Goal: Task Accomplishment & Management: Manage account settings

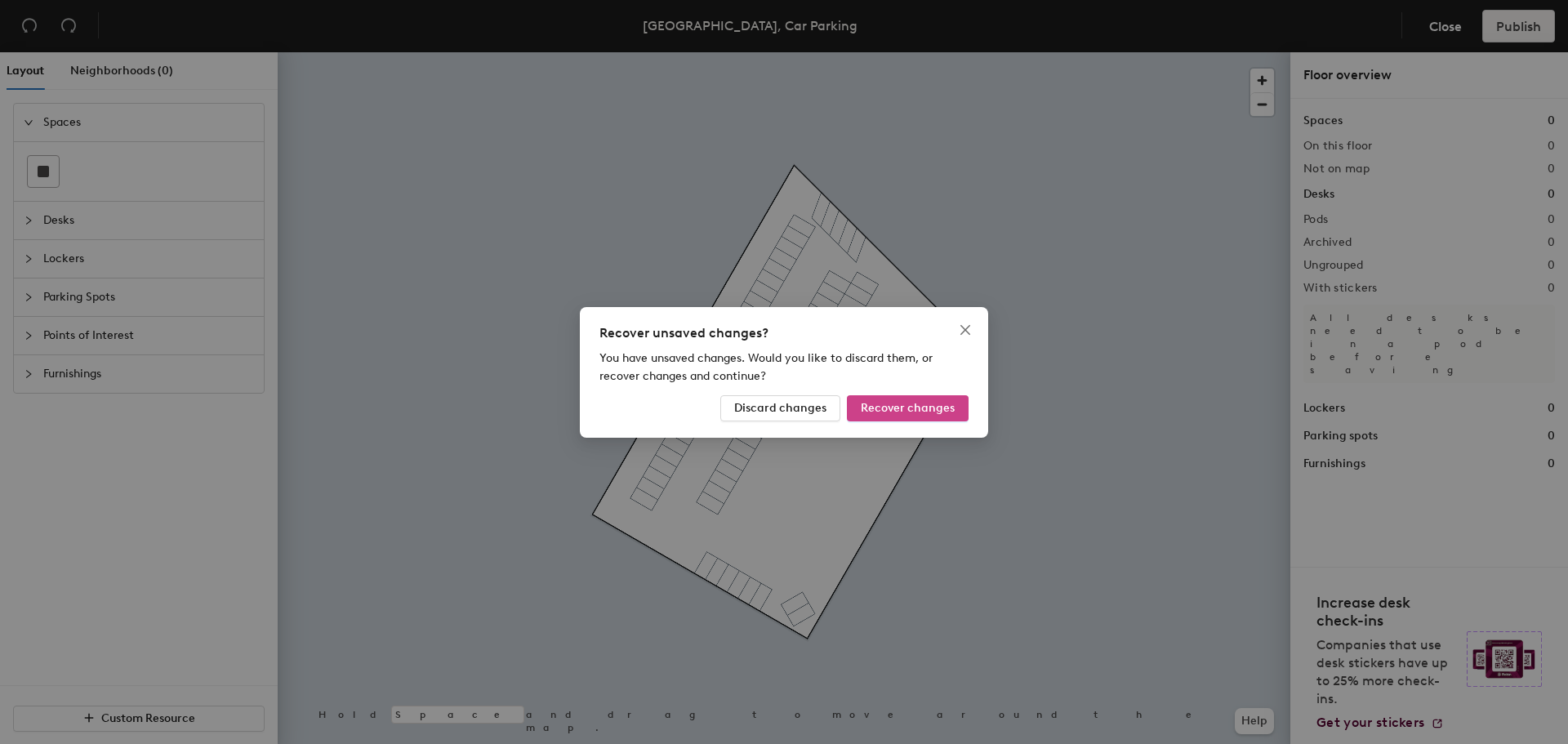
click at [926, 408] on span "Recover changes" at bounding box center [907, 407] width 94 height 14
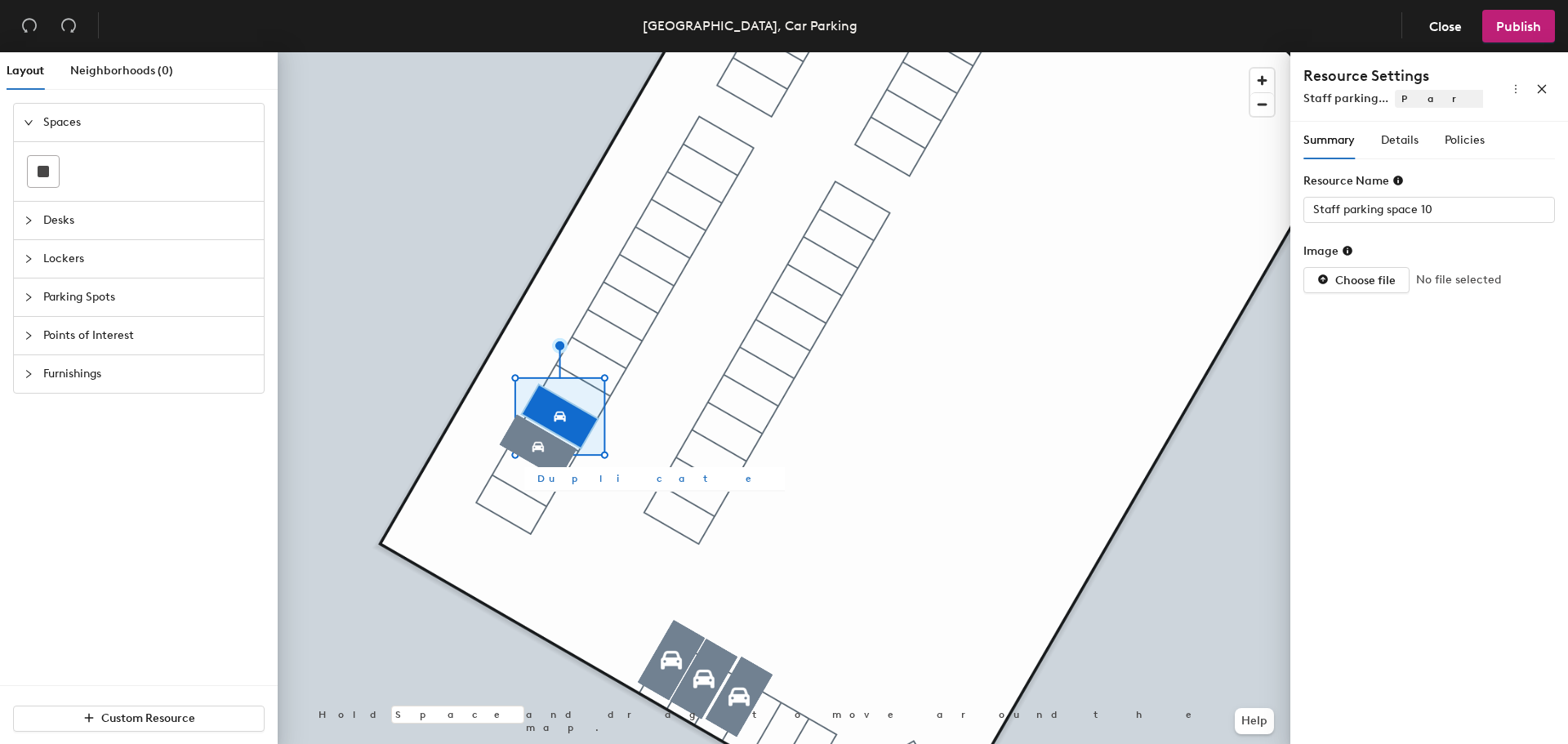
click at [564, 482] on span "Duplicate" at bounding box center [654, 478] width 235 height 15
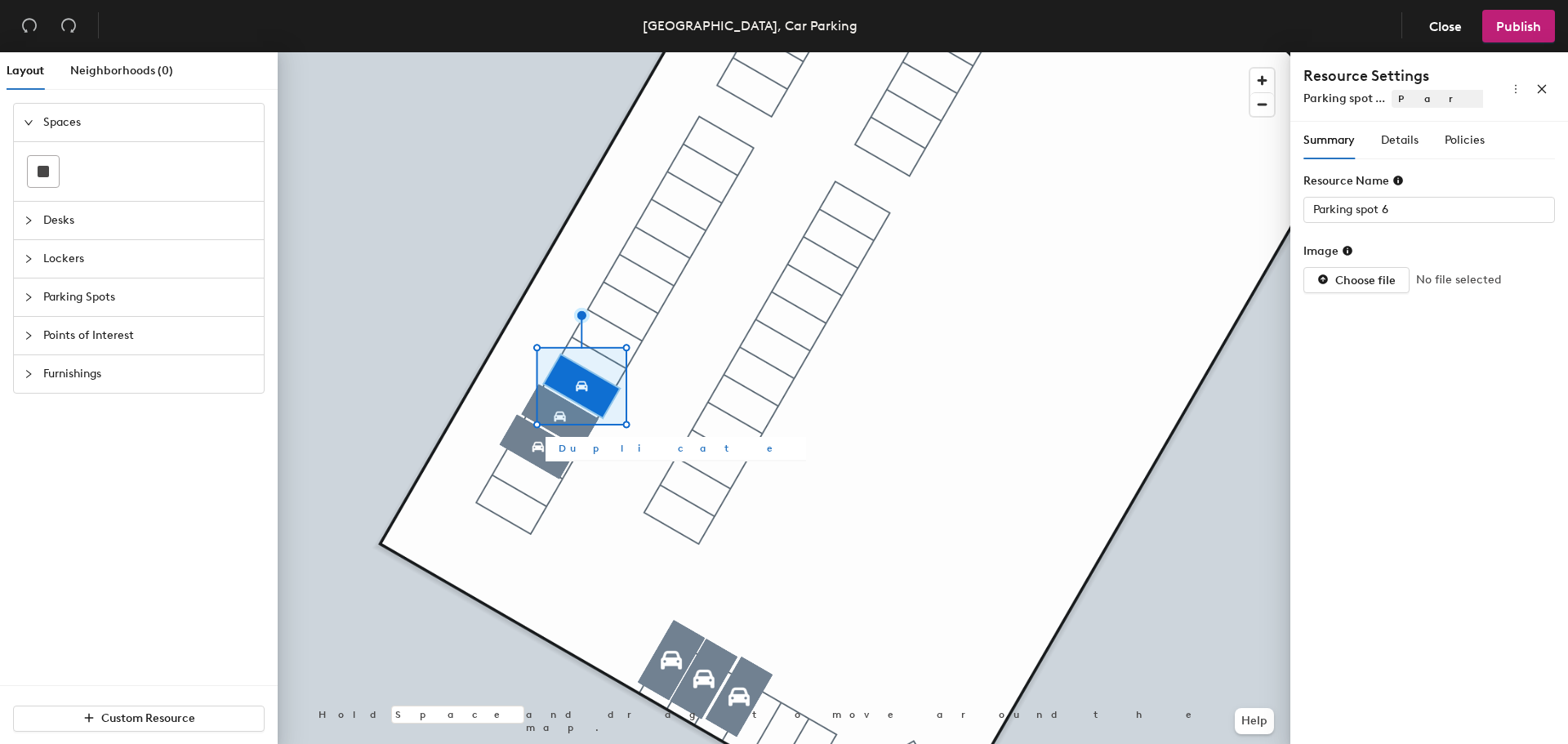
click at [583, 446] on span "Duplicate" at bounding box center [675, 448] width 235 height 15
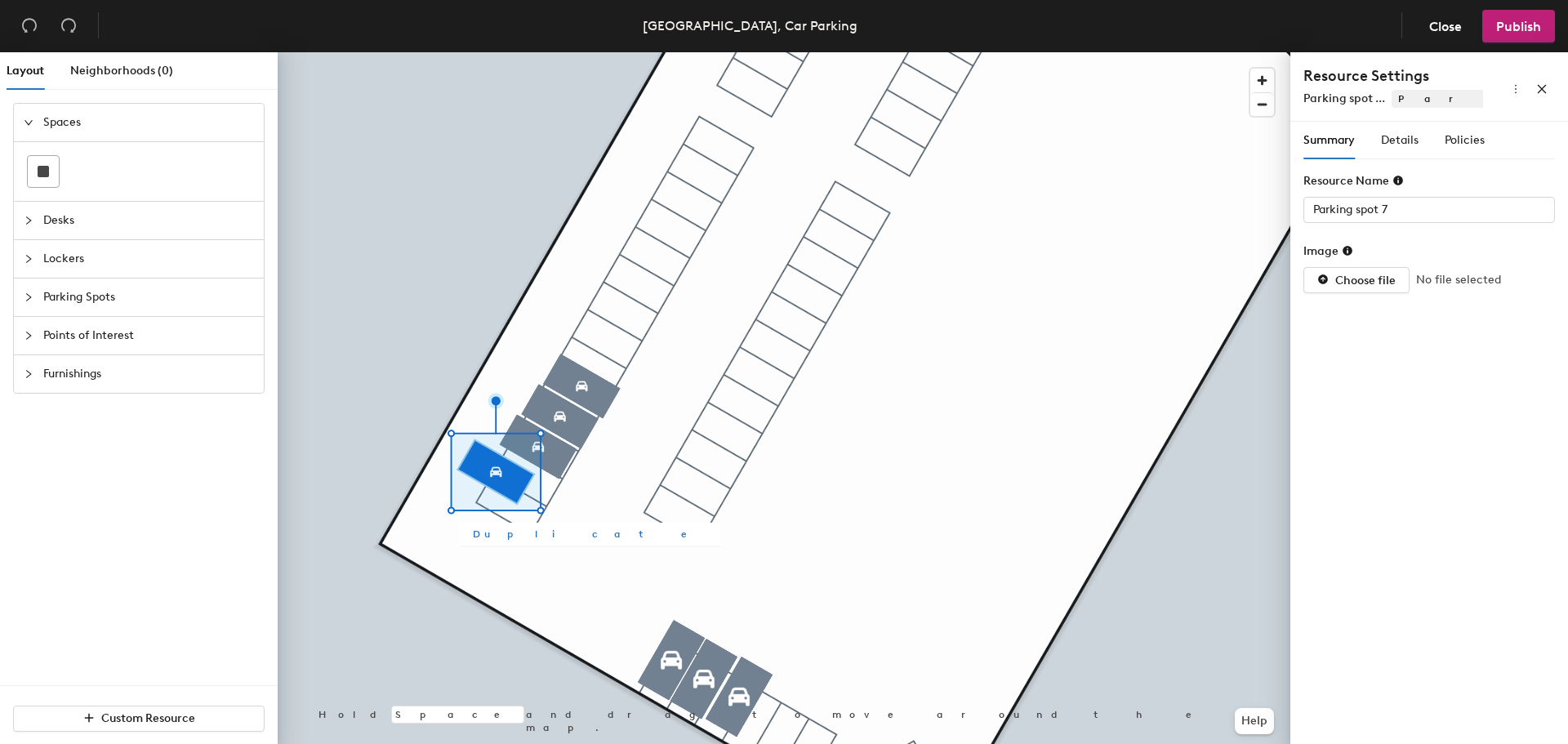
click at [482, 535] on span "Duplicate" at bounding box center [590, 534] width 235 height 15
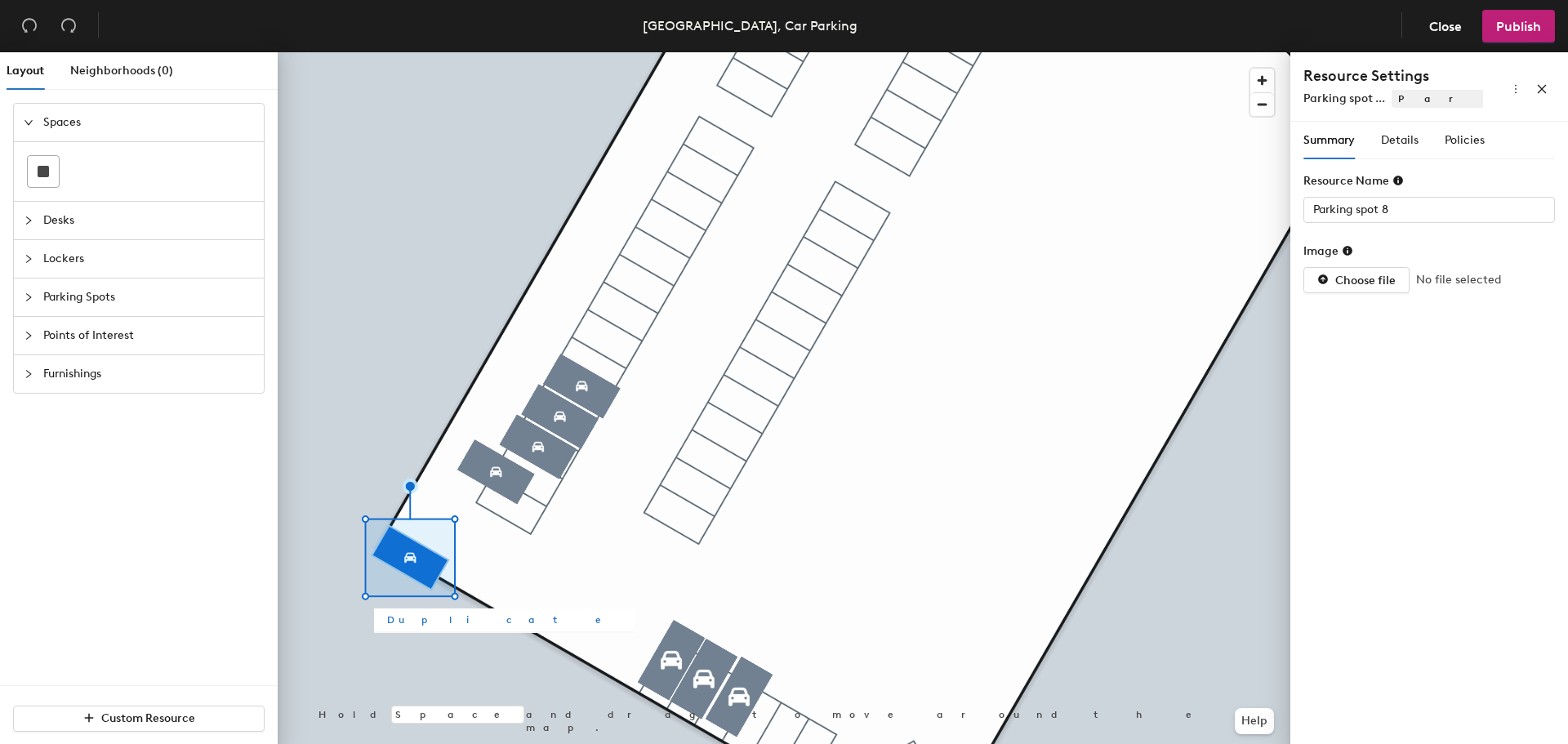
click at [402, 619] on span "Duplicate" at bounding box center [504, 620] width 235 height 15
type input "Parking spot 9"
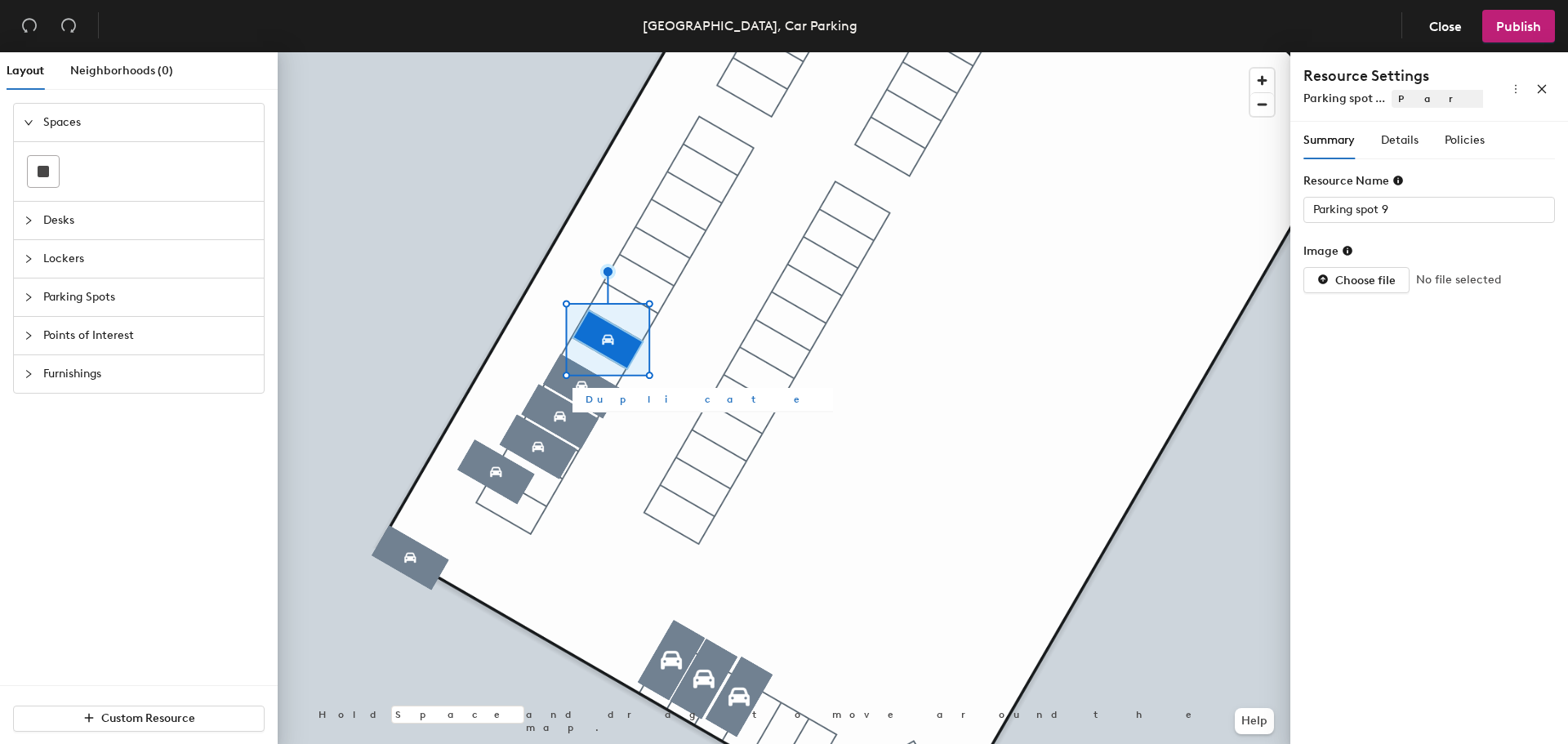
click at [618, 393] on span "Duplicate" at bounding box center [703, 399] width 235 height 15
type input "Parking spot 10"
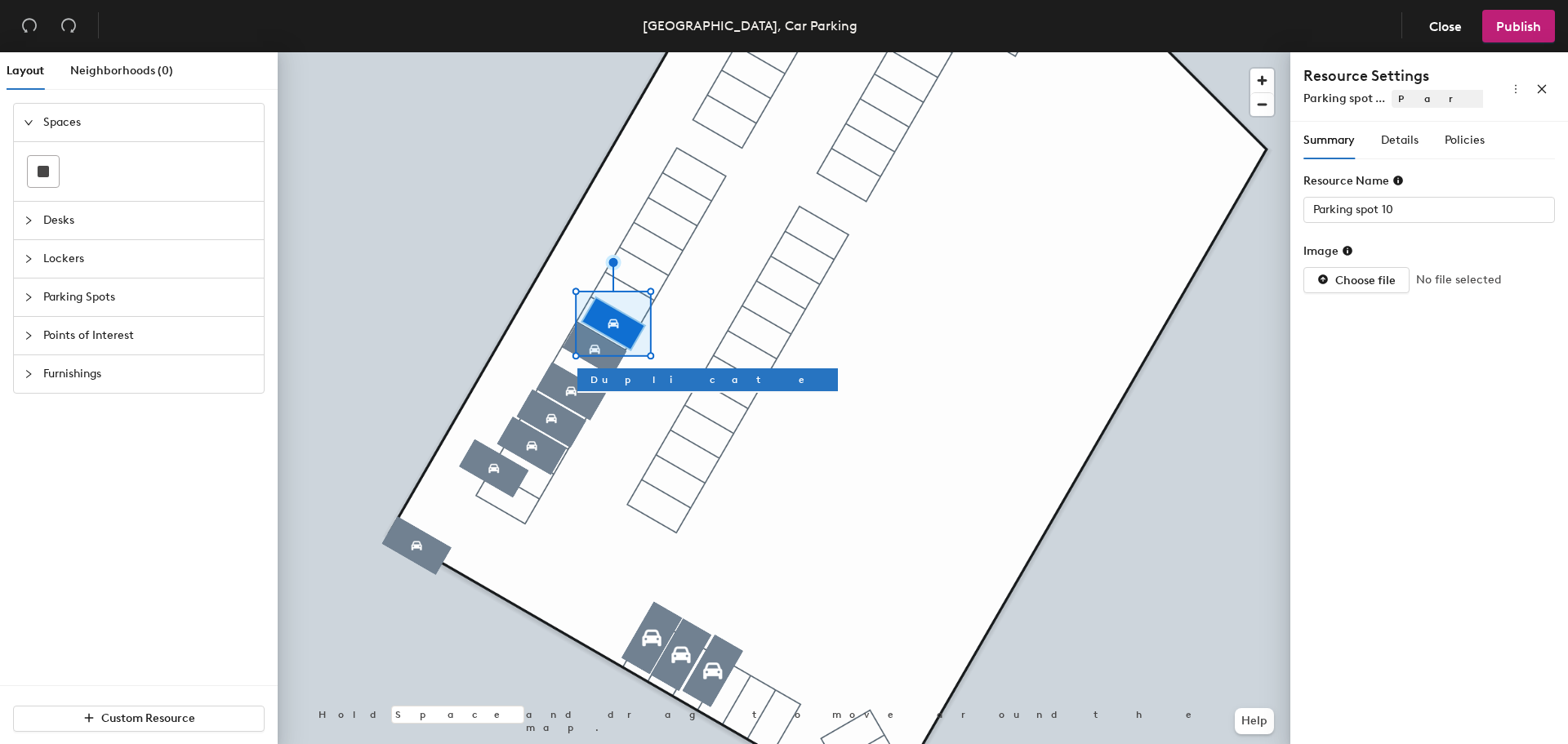
drag, startPoint x: 1418, startPoint y: 271, endPoint x: 1299, endPoint y: 333, distance: 134.2
click at [1333, 333] on div "Summary Details Policies Resource Name Parking spot 10 Image Choose file No fil…" at bounding box center [1429, 435] width 277 height 629
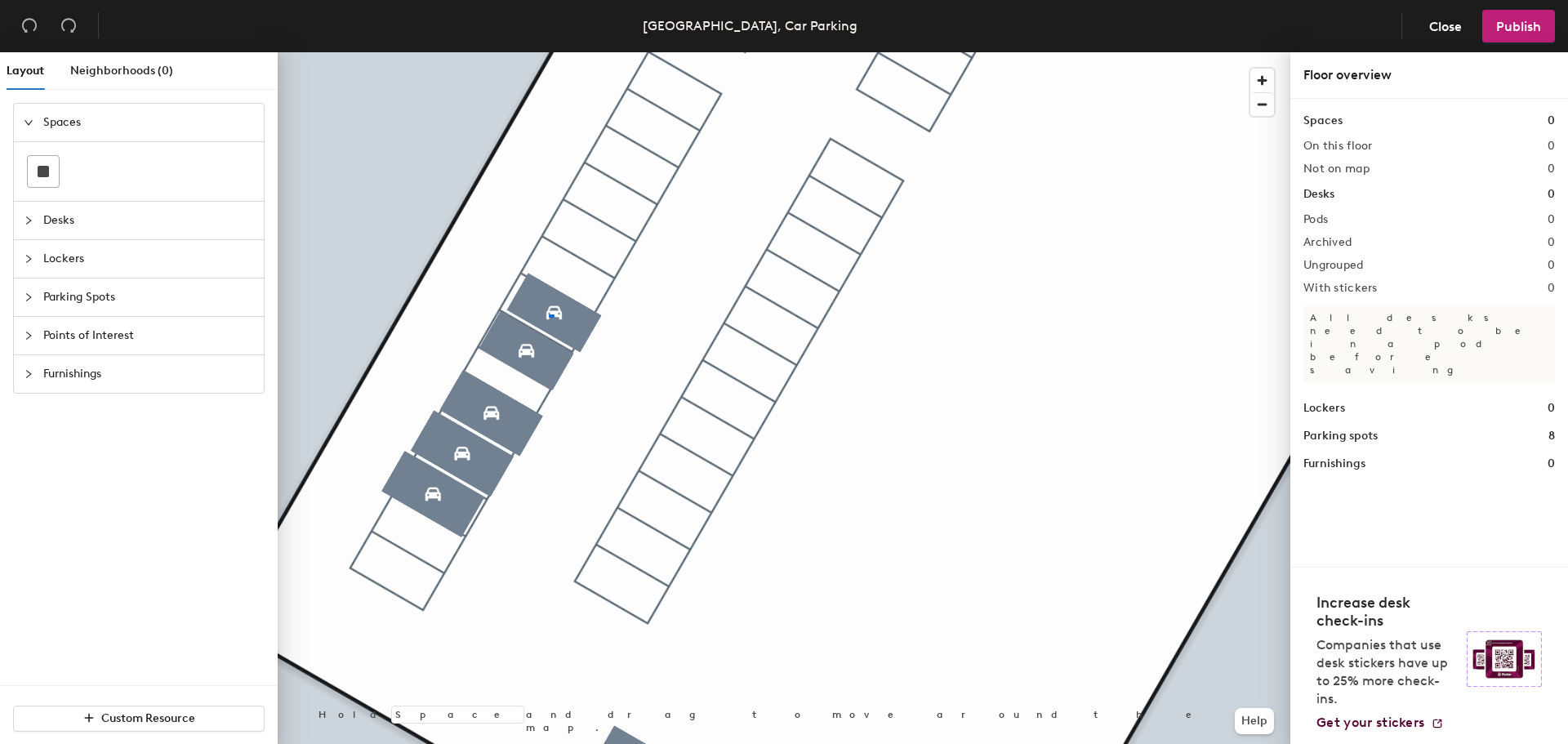
click at [549, 52] on div at bounding box center [783, 52] width 1012 height 0
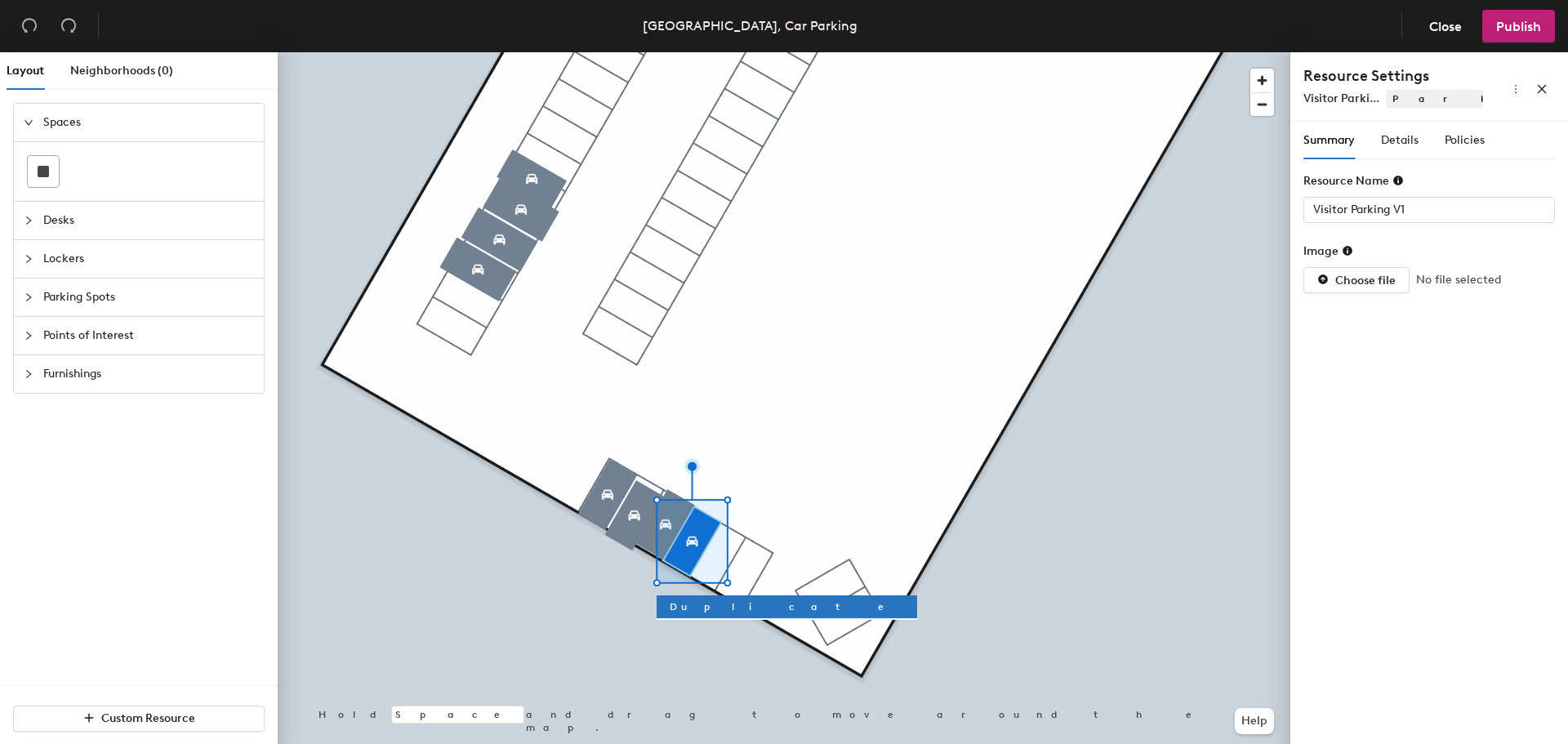
type input "Visitor Parking V3"
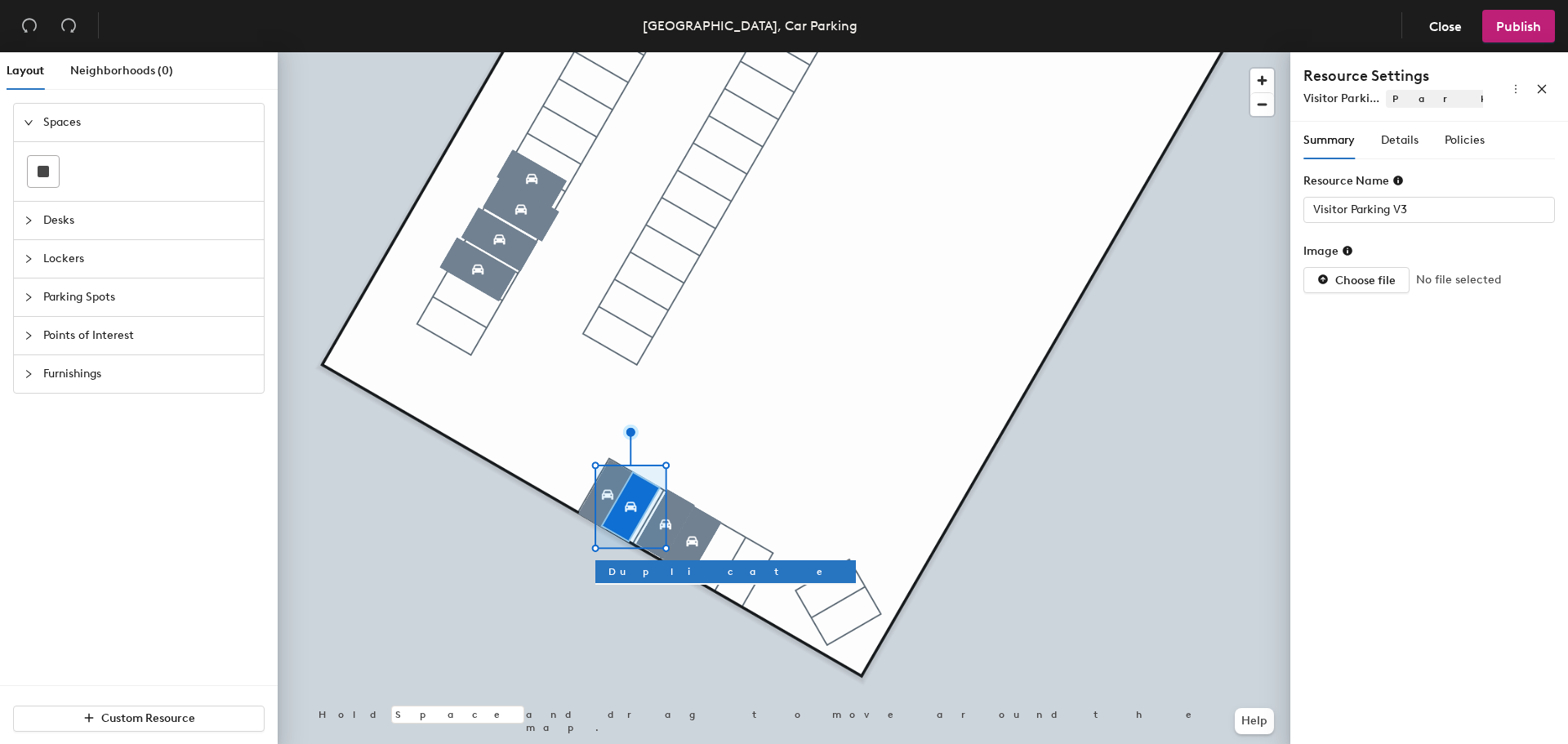
click at [758, 52] on div at bounding box center [783, 52] width 1012 height 0
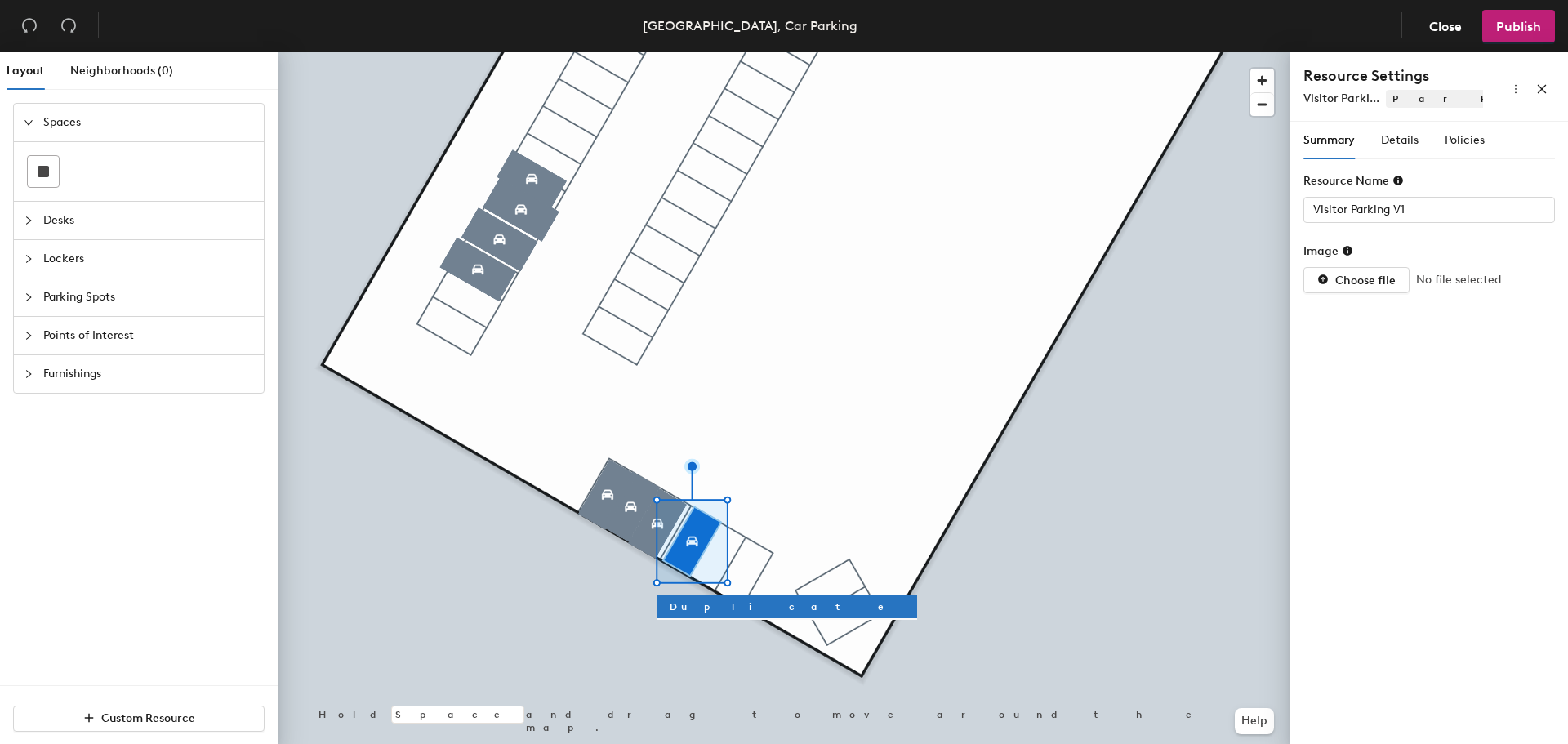
type input "Visitor Parking V2"
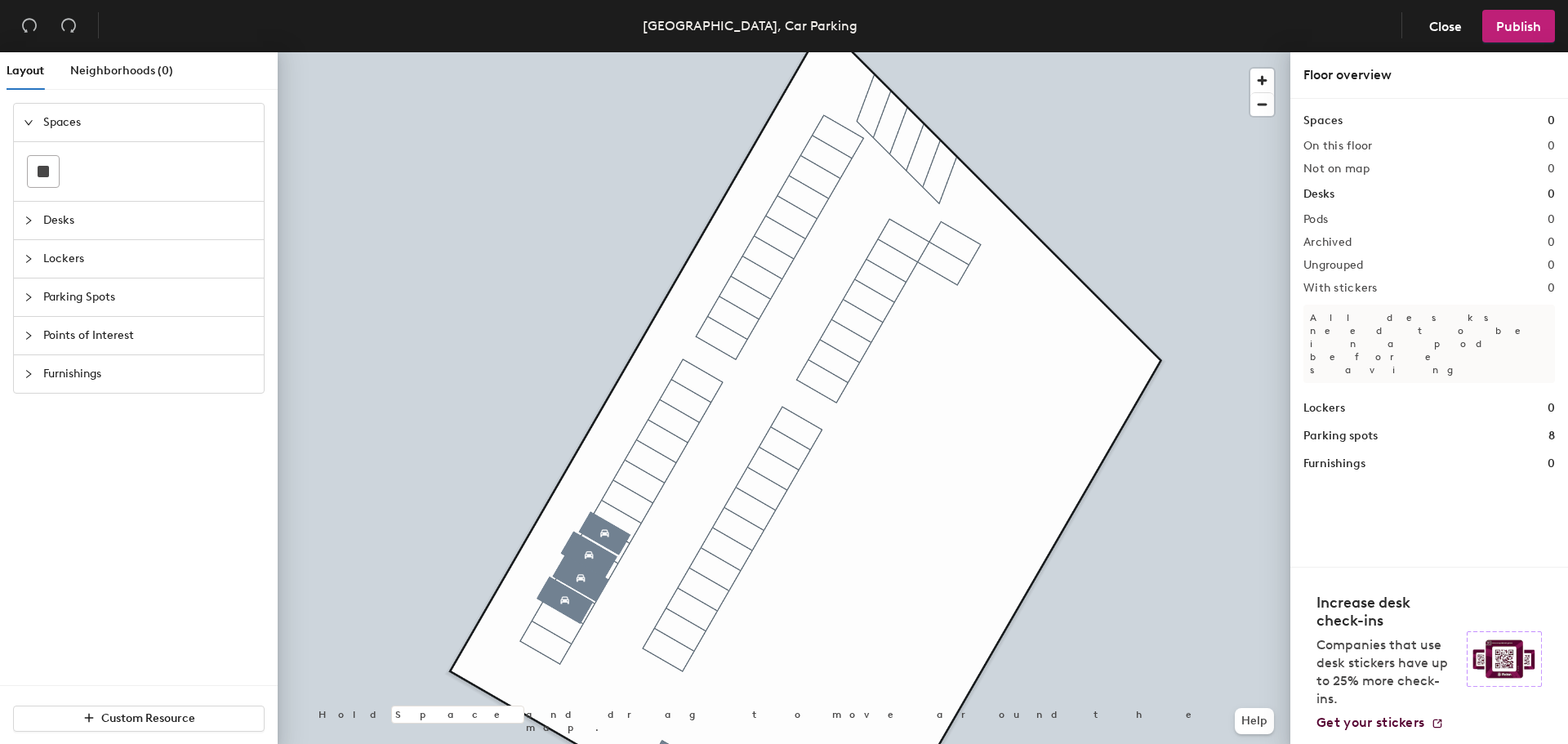
click at [76, 330] on span "Points of Interest" at bounding box center [148, 335] width 211 height 37
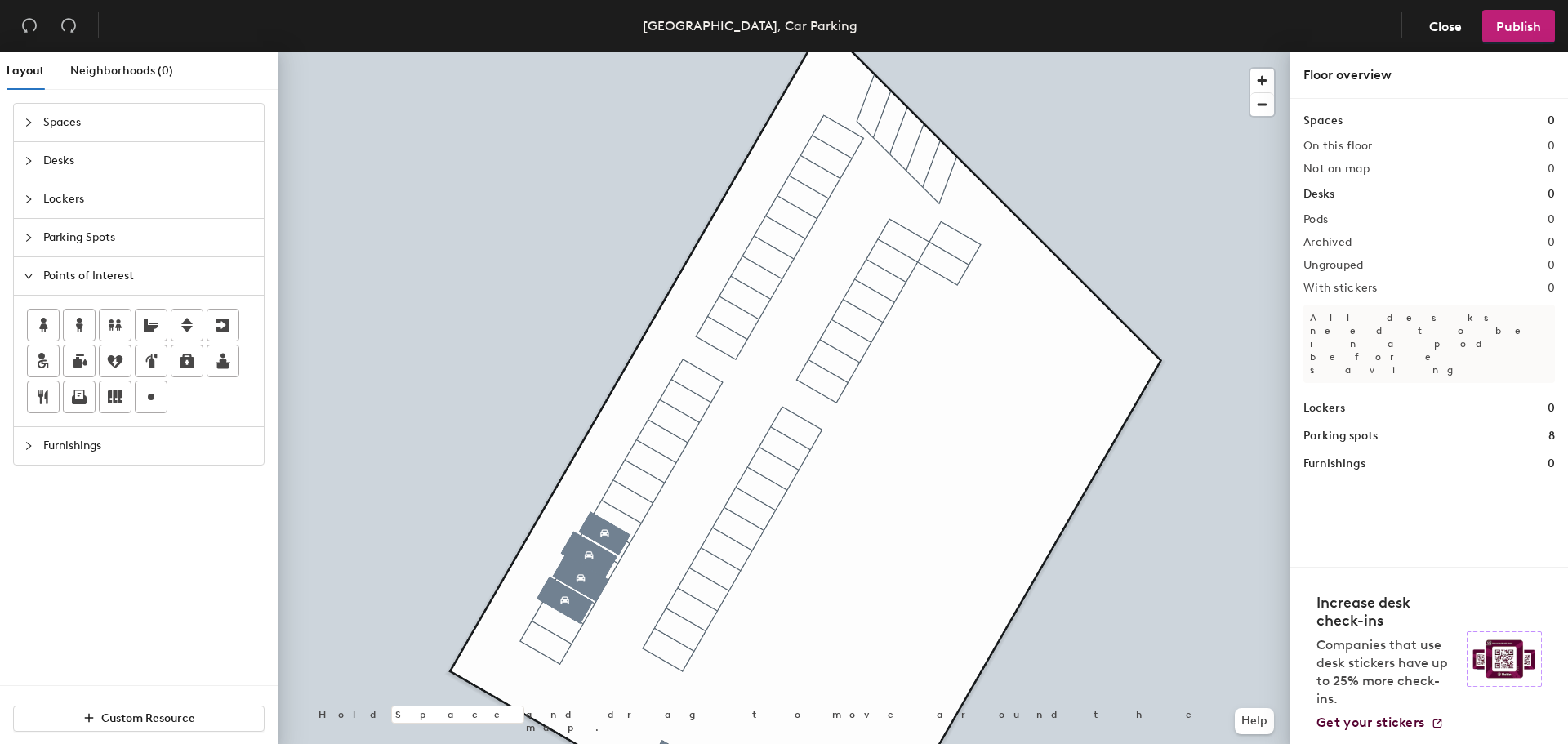
click at [26, 126] on icon "collapsed" at bounding box center [28, 122] width 10 height 10
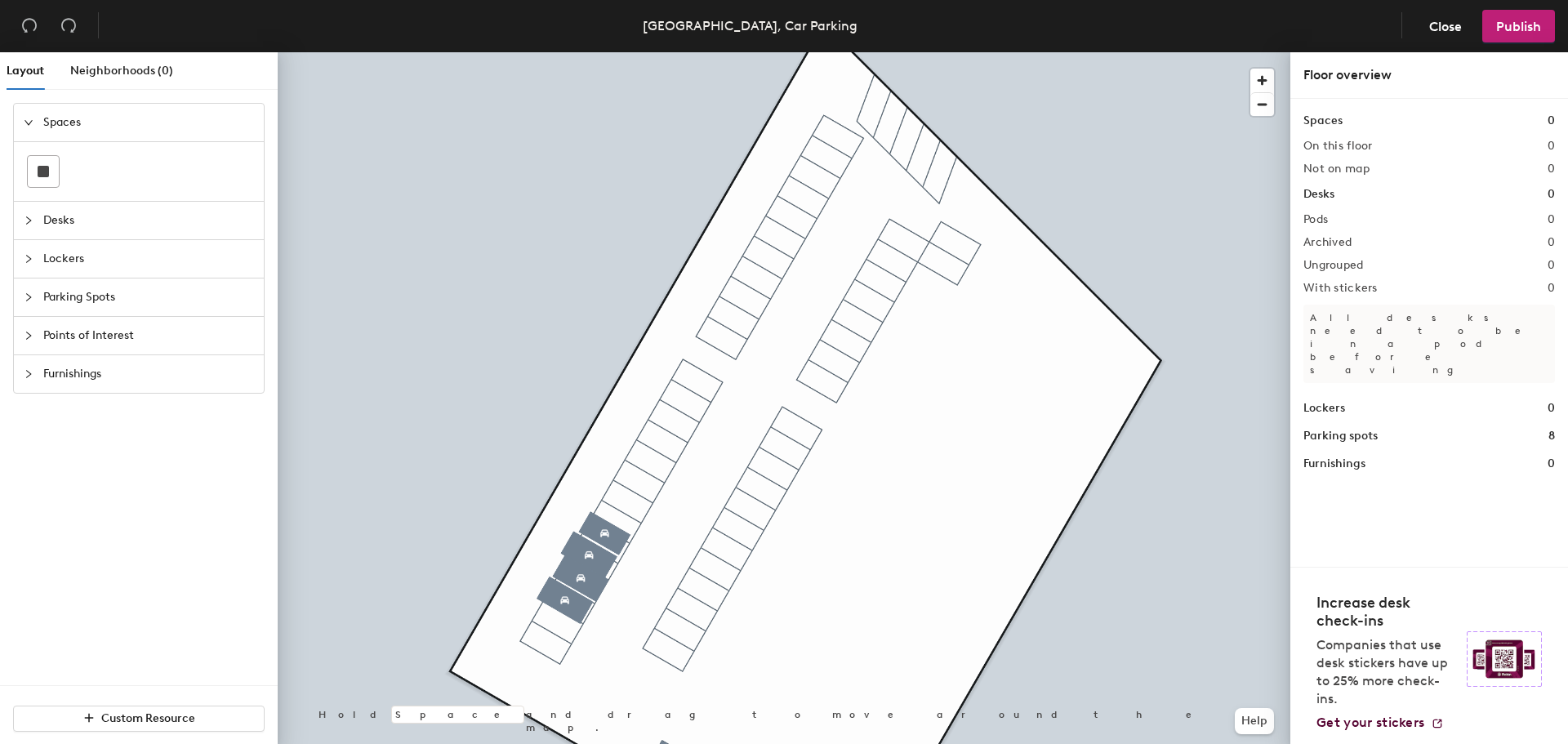
click at [28, 214] on div at bounding box center [33, 221] width 19 height 18
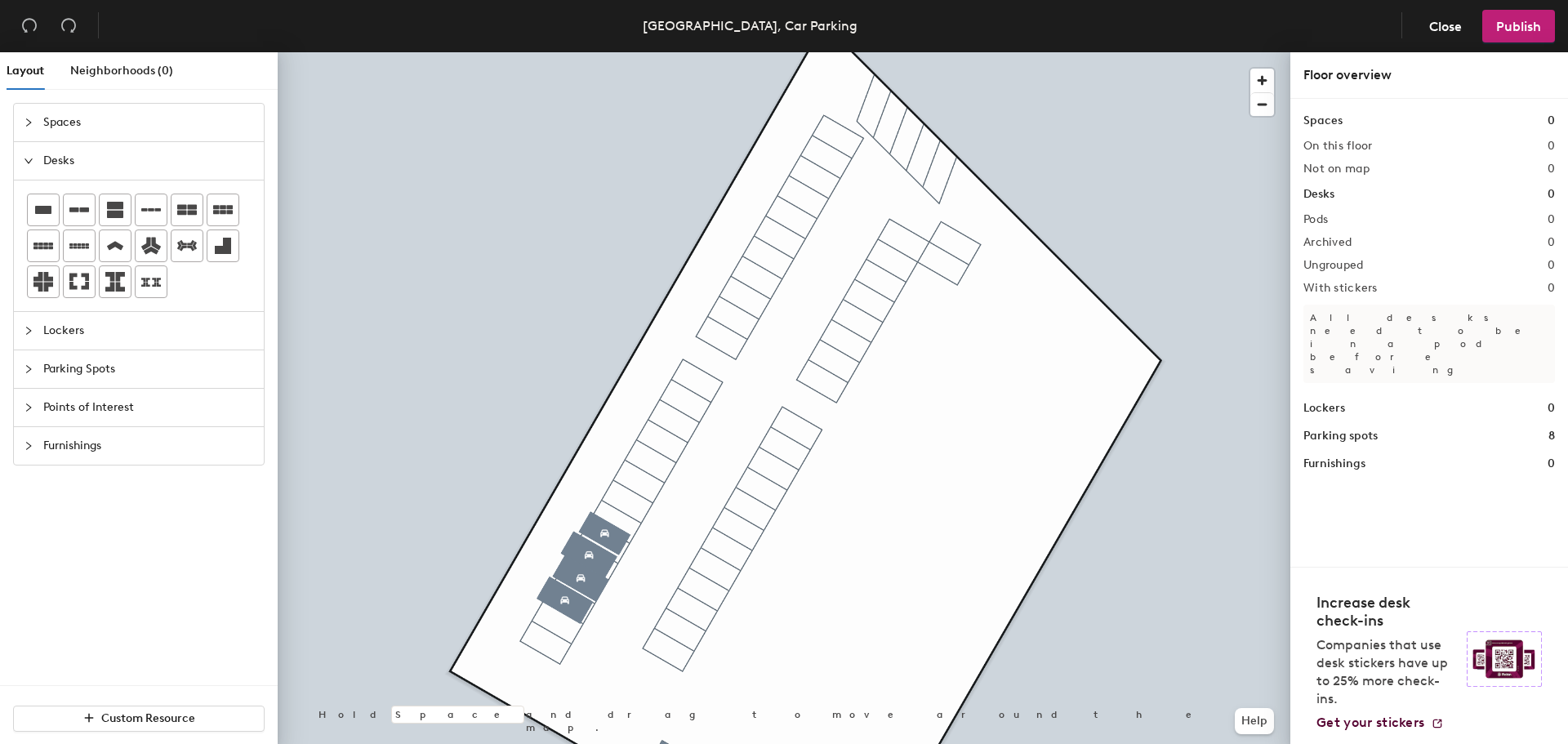
click at [23, 336] on div "Lockers" at bounding box center [139, 330] width 250 height 37
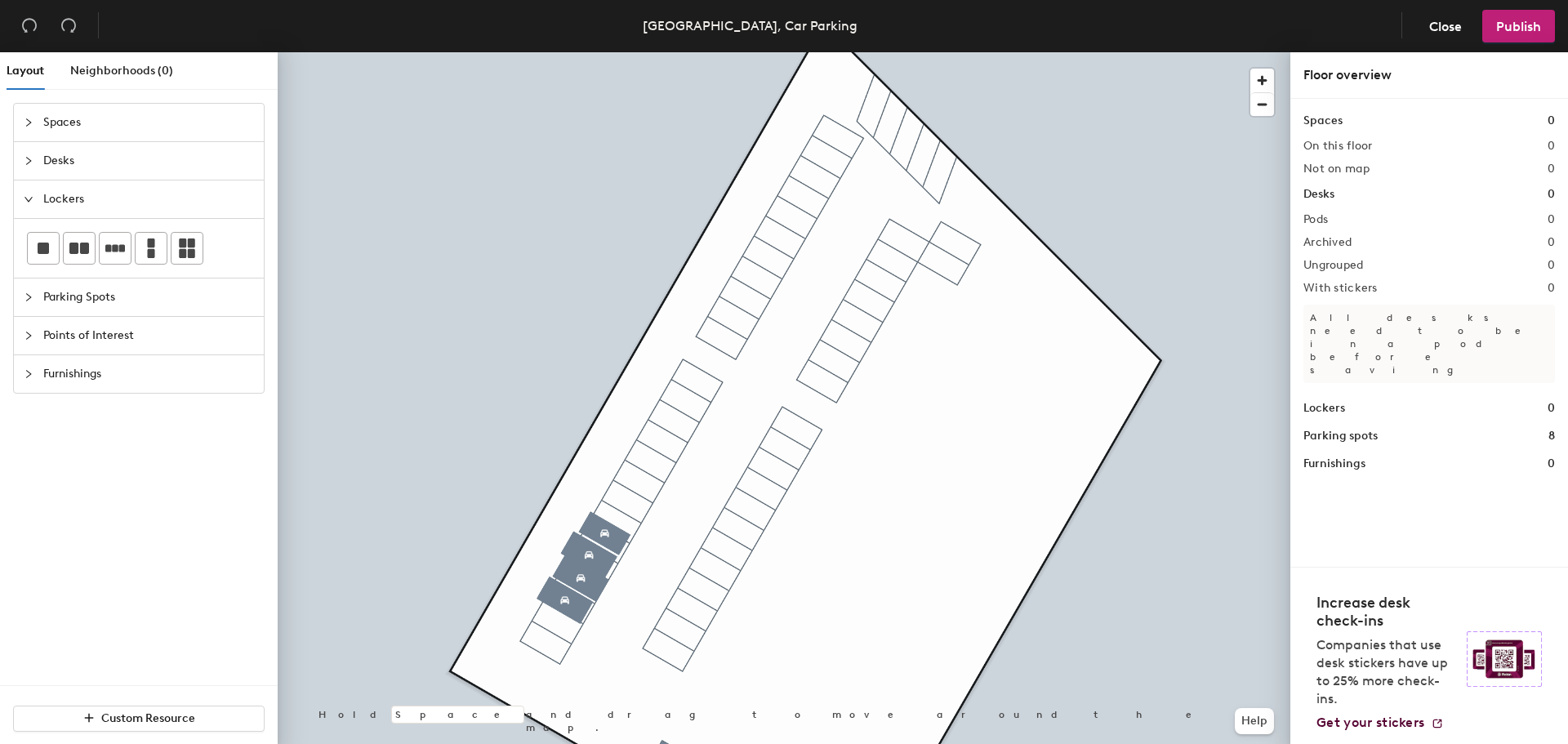
click at [25, 307] on div "Parking Spots" at bounding box center [139, 297] width 250 height 37
click at [25, 328] on div at bounding box center [33, 336] width 19 height 18
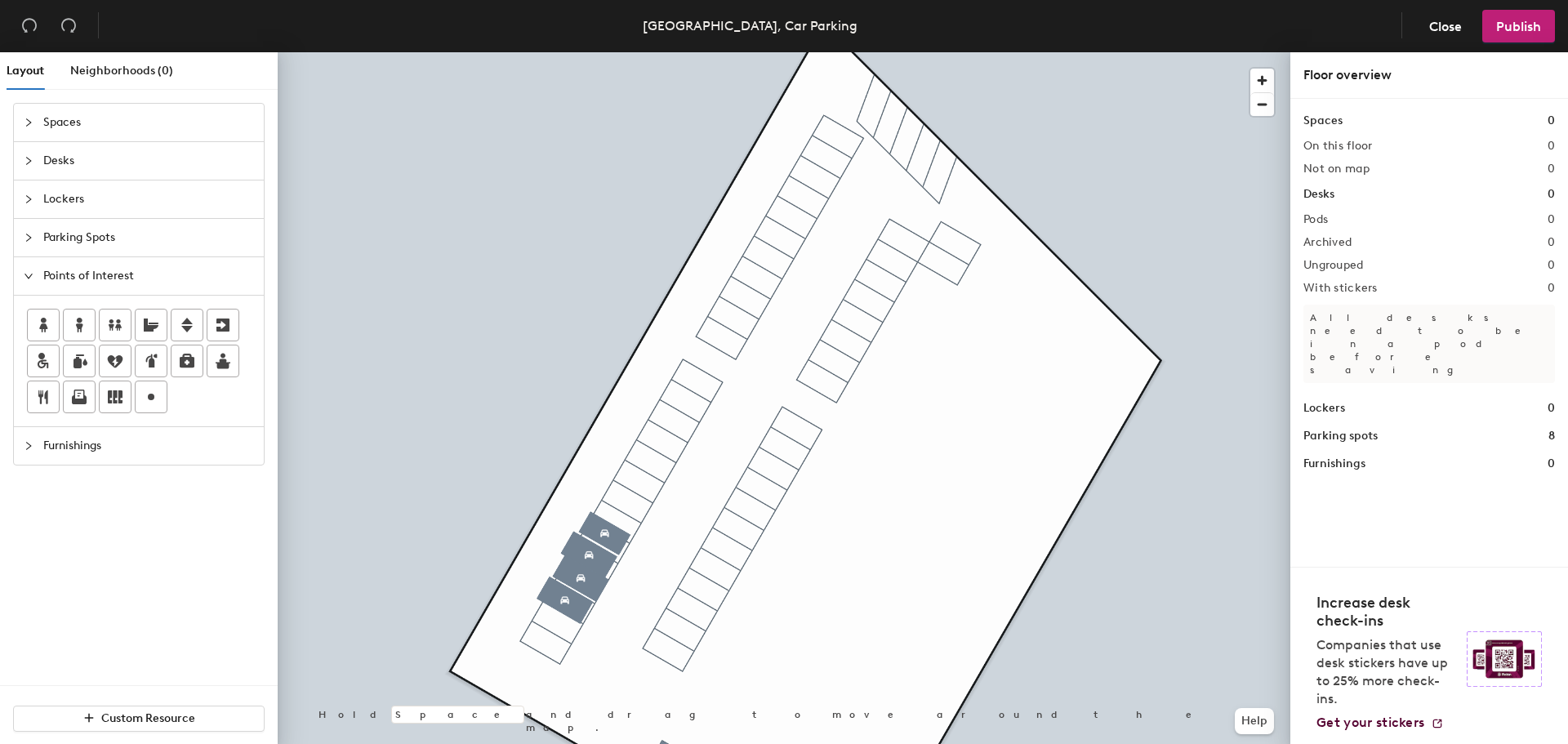
click at [29, 446] on icon "collapsed" at bounding box center [28, 445] width 5 height 8
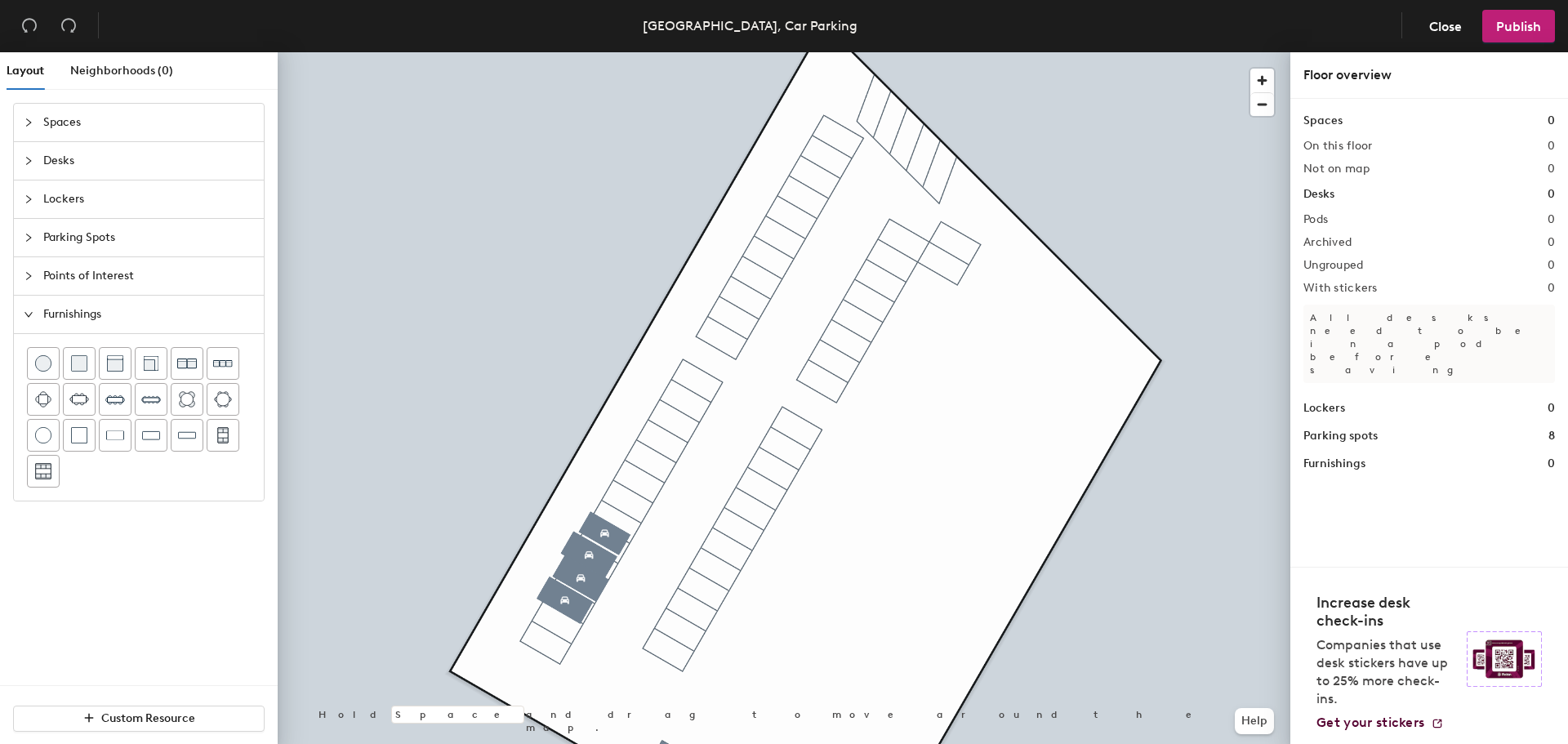
click at [24, 118] on div "Spaces" at bounding box center [139, 122] width 250 height 37
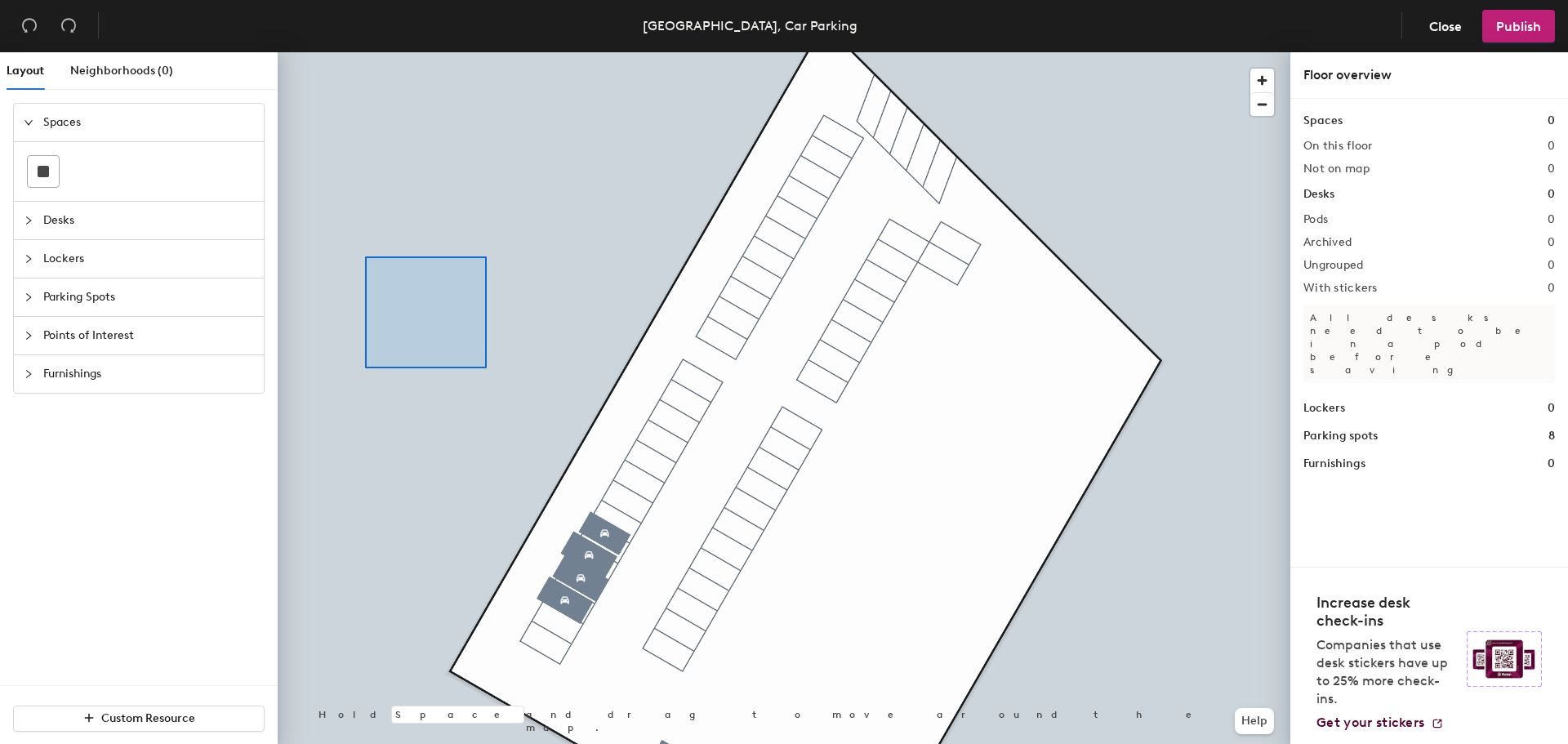
click at [384, 52] on div at bounding box center [783, 52] width 1012 height 0
click at [28, 291] on div at bounding box center [33, 298] width 19 height 18
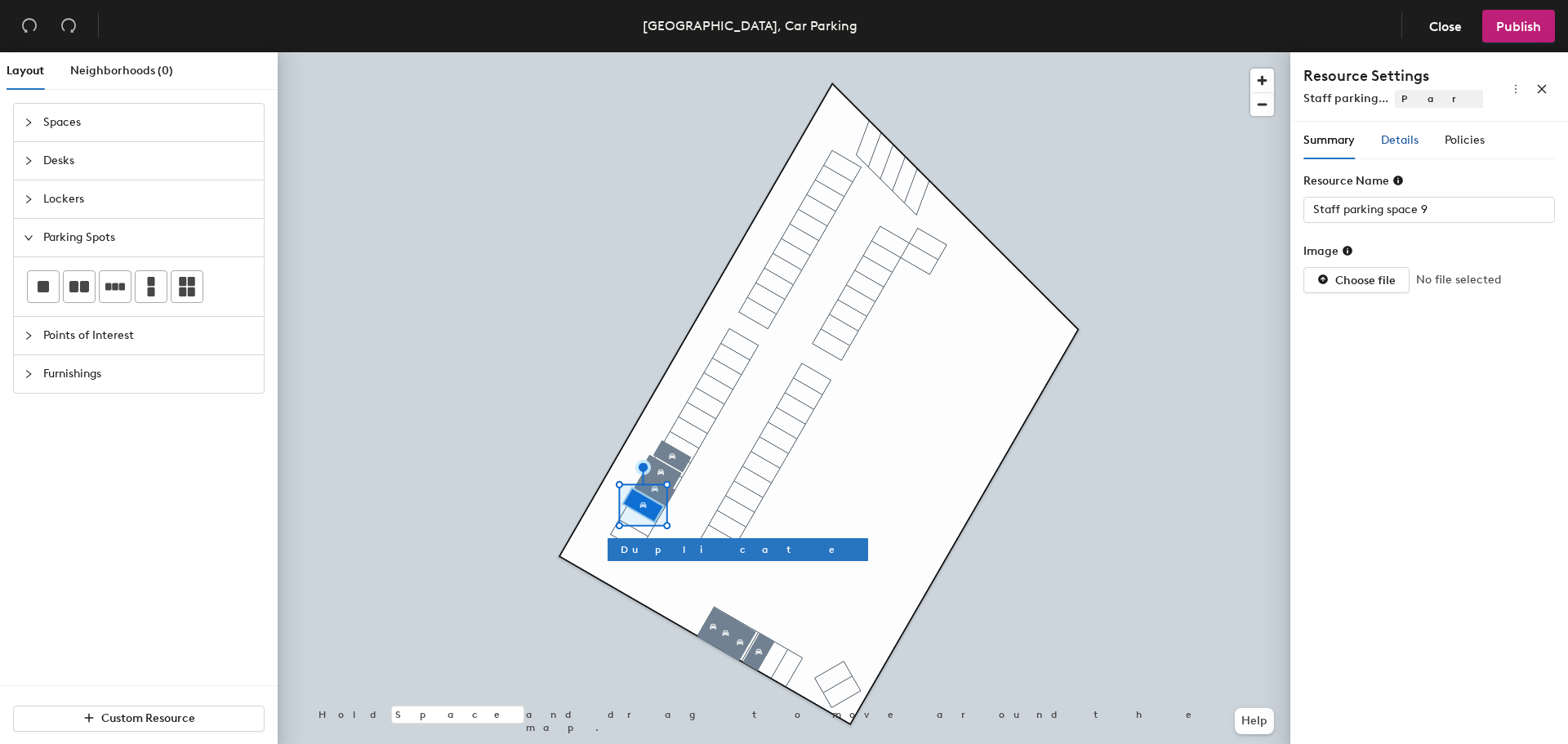
click at [1398, 134] on span "Details" at bounding box center [1399, 140] width 37 height 14
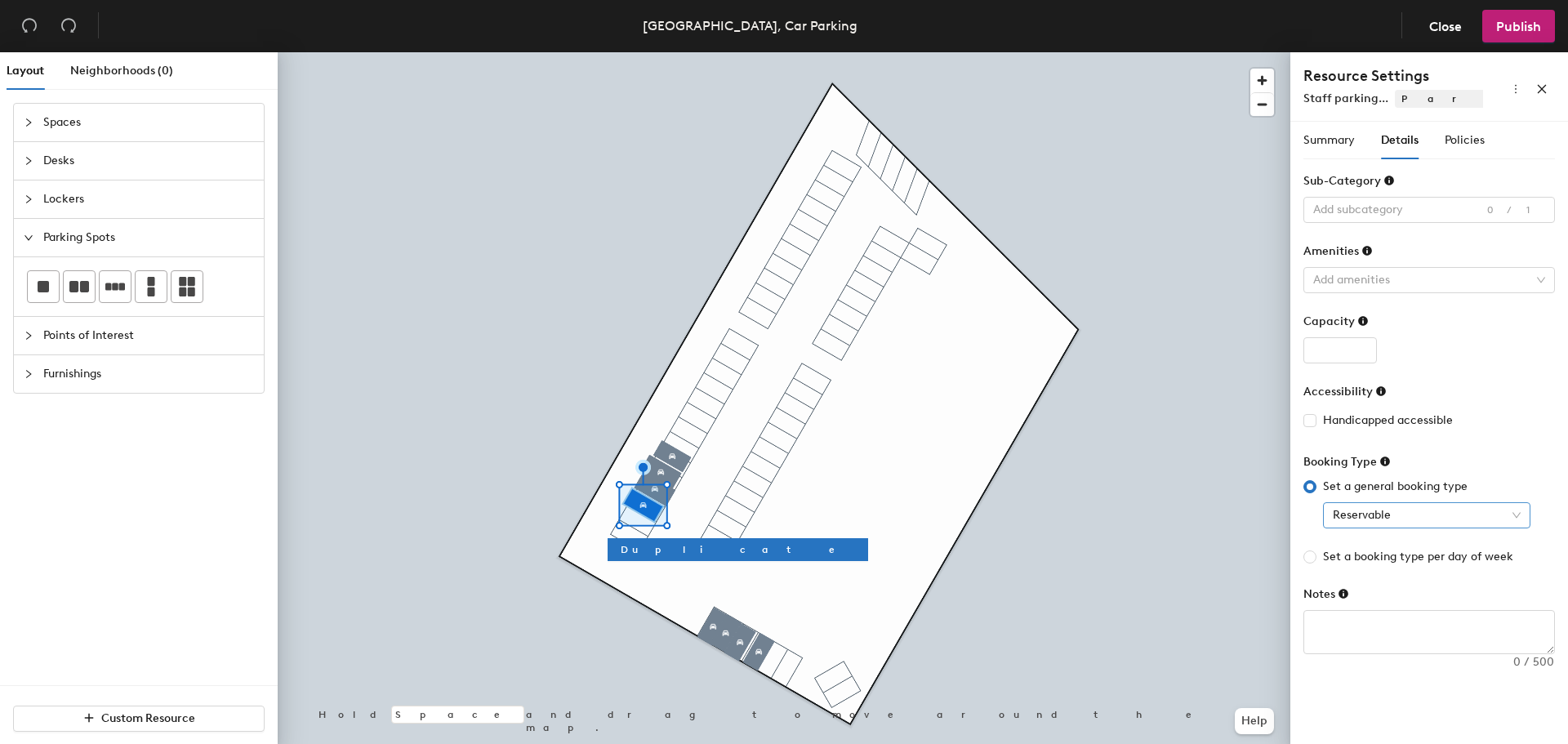
click at [1509, 508] on span "Reservable" at bounding box center [1427, 515] width 188 height 25
click at [1458, 142] on span "Policies" at bounding box center [1465, 140] width 40 height 14
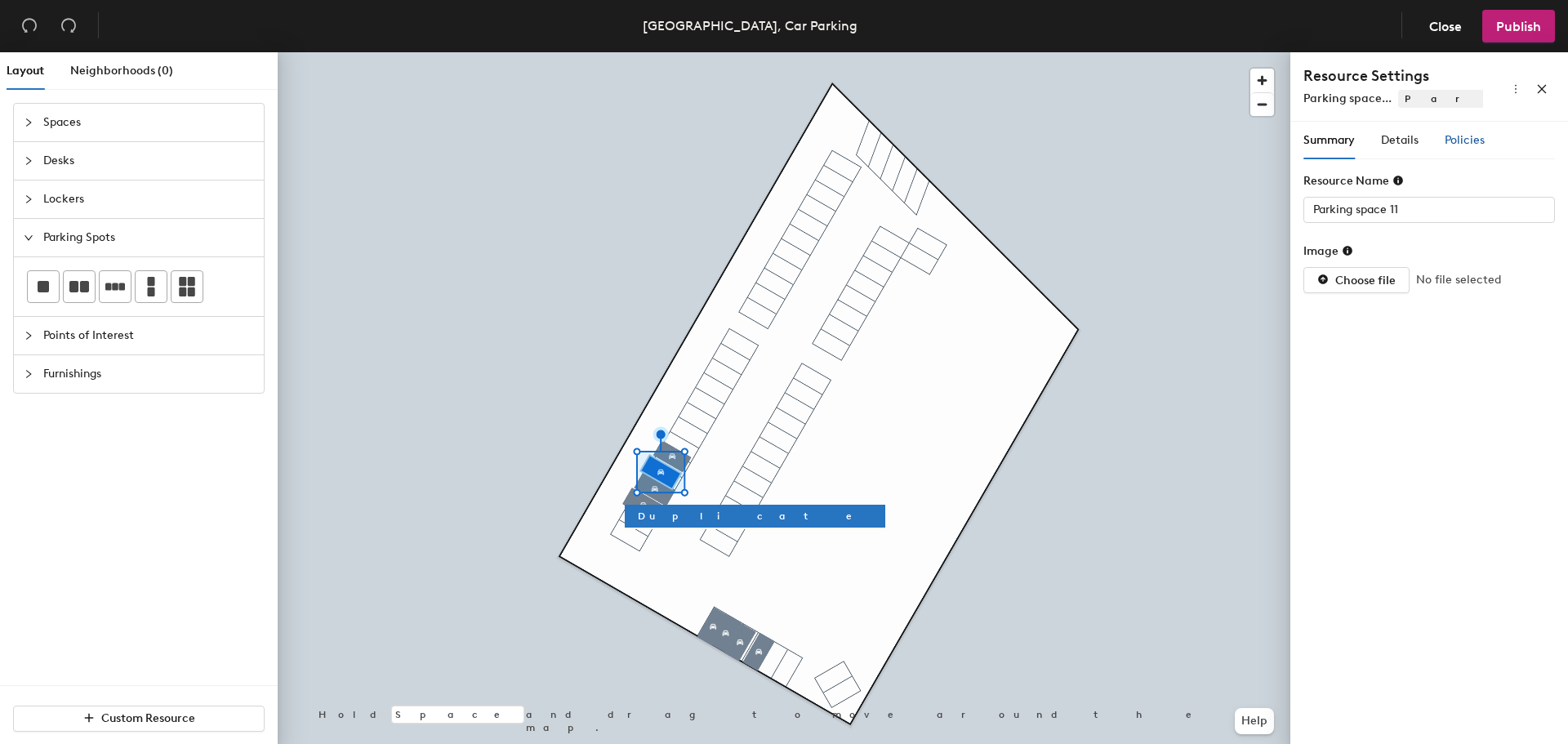
click at [1464, 132] on div "Policies" at bounding box center [1465, 141] width 40 height 18
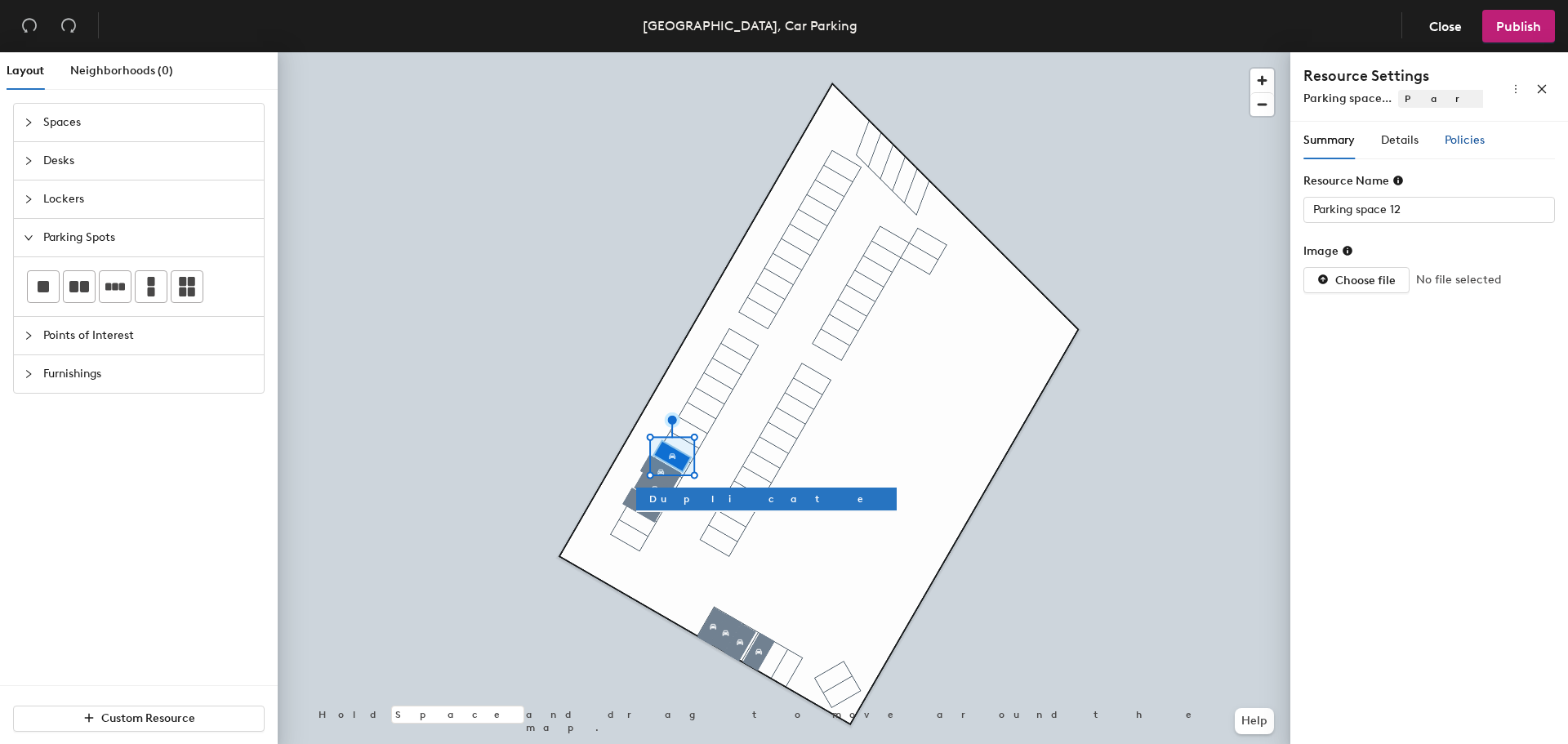
click at [1466, 141] on span "Policies" at bounding box center [1465, 140] width 40 height 14
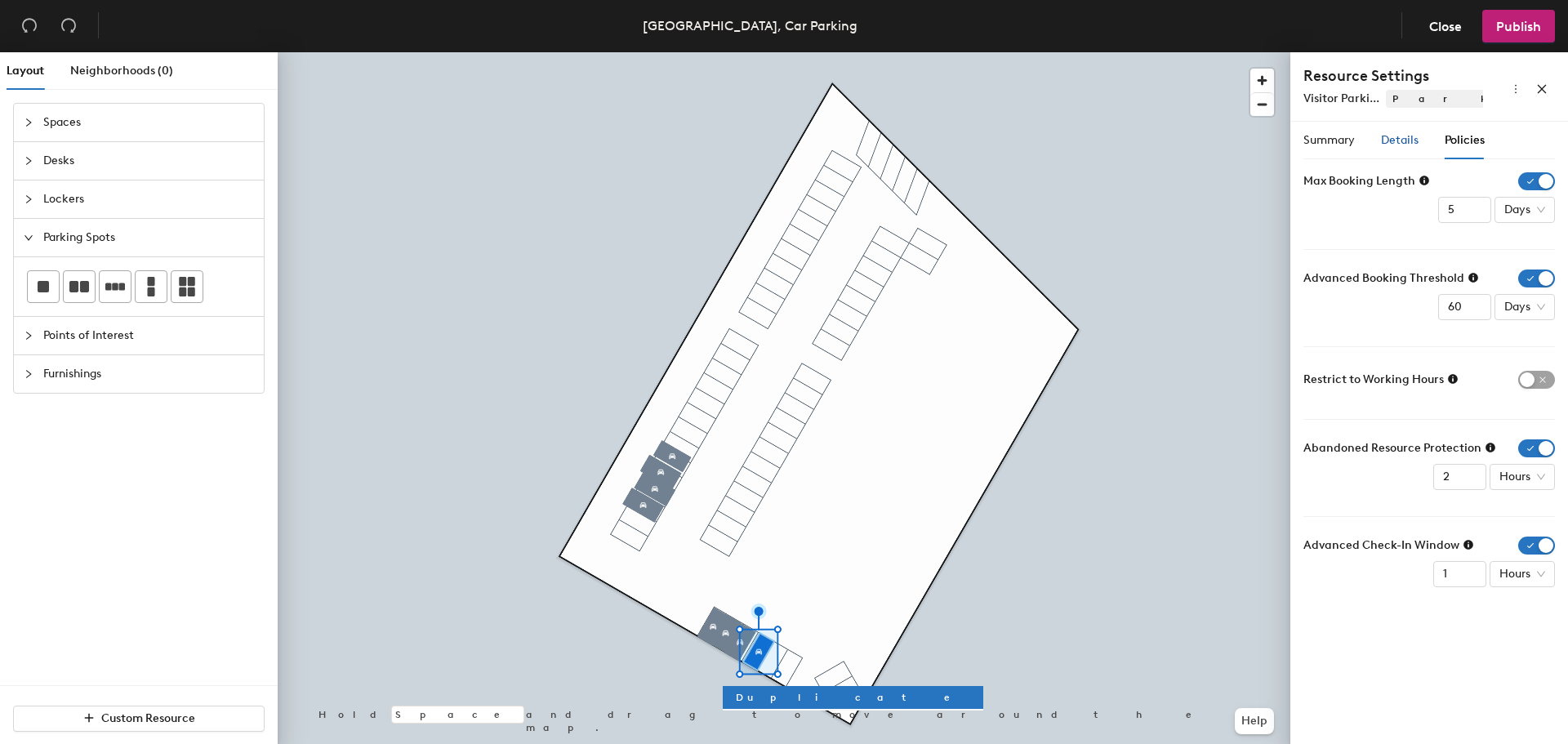
click at [1391, 138] on span "Details" at bounding box center [1399, 140] width 37 height 14
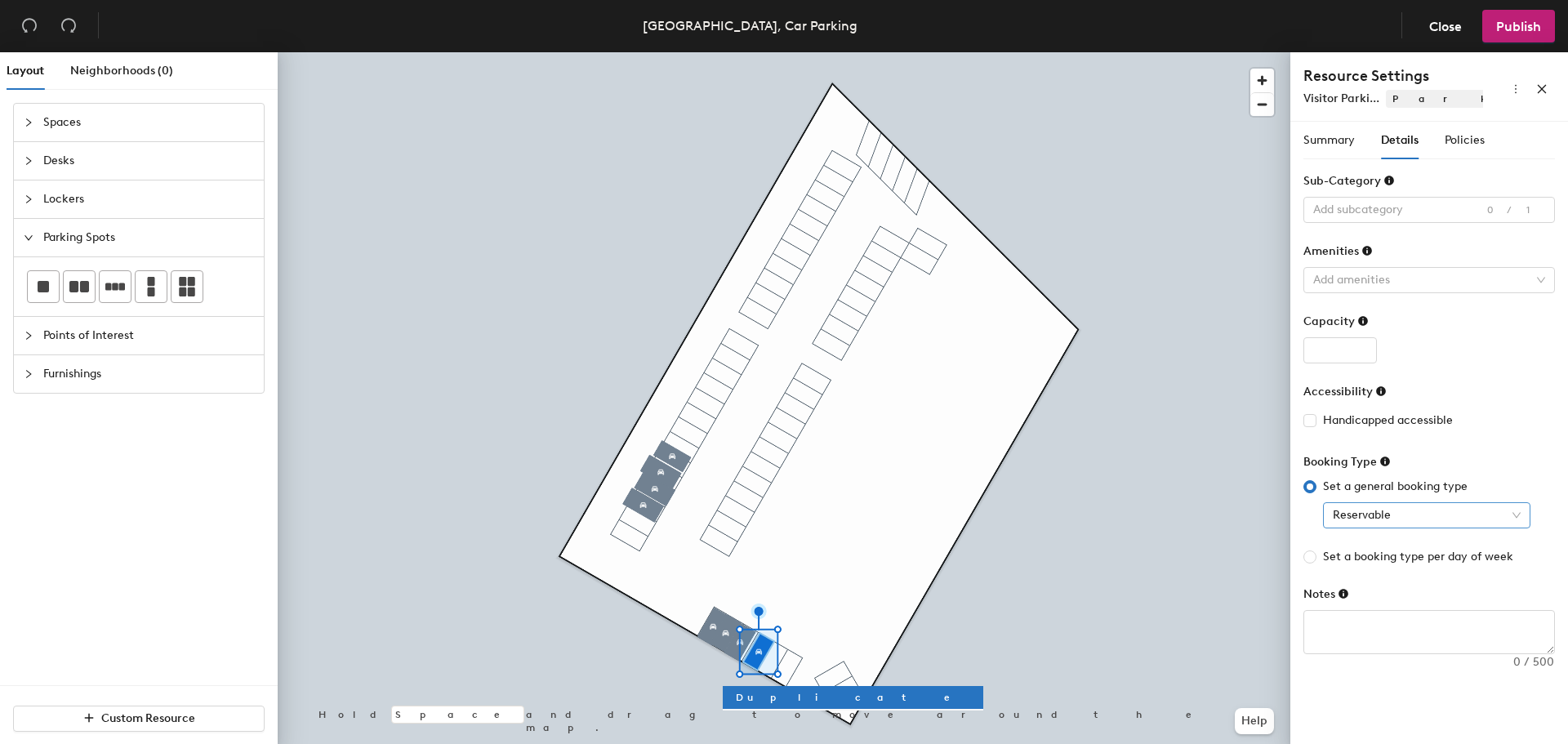
click at [1523, 521] on div "Reservable" at bounding box center [1426, 515] width 207 height 26
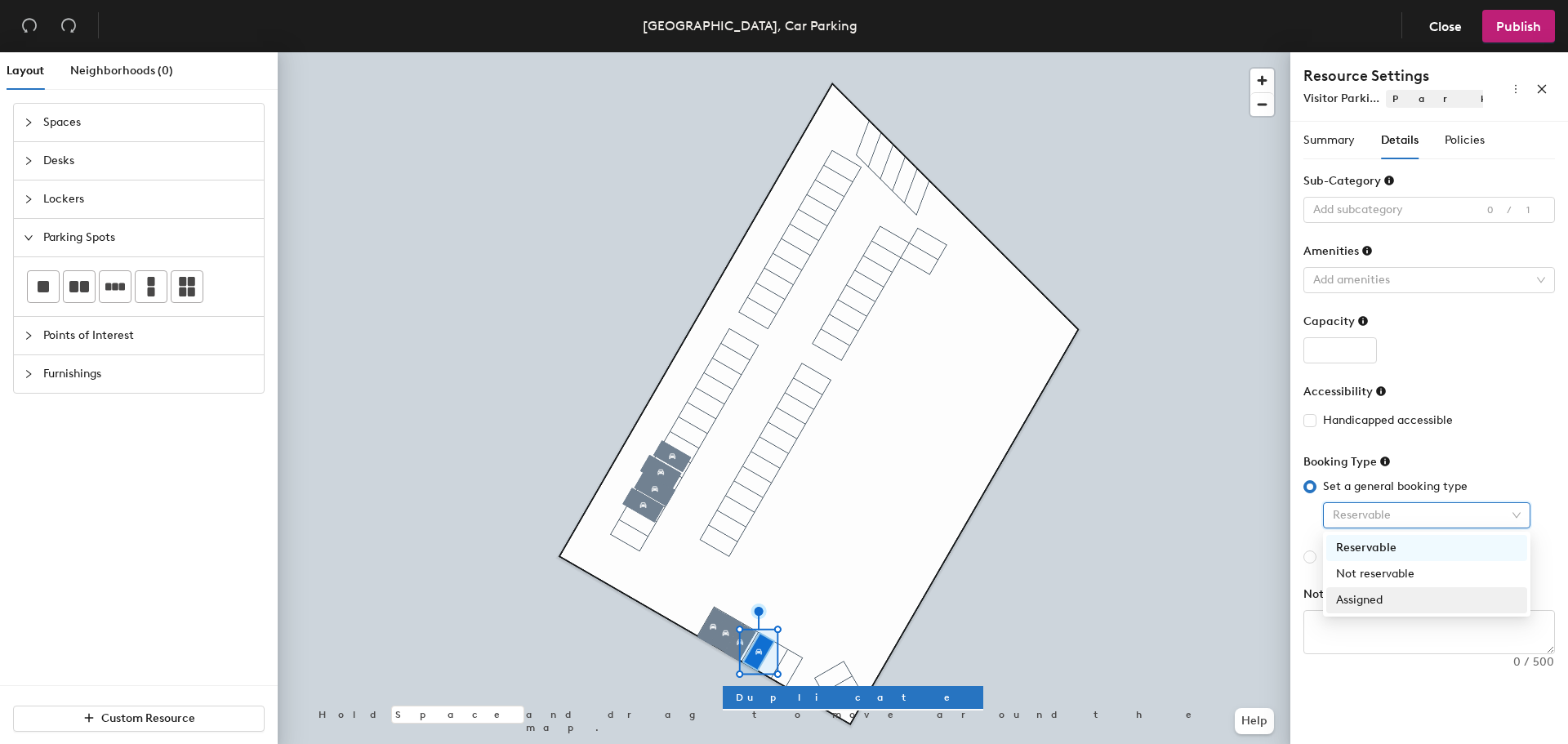
click at [1442, 600] on div "Assigned" at bounding box center [1427, 601] width 182 height 18
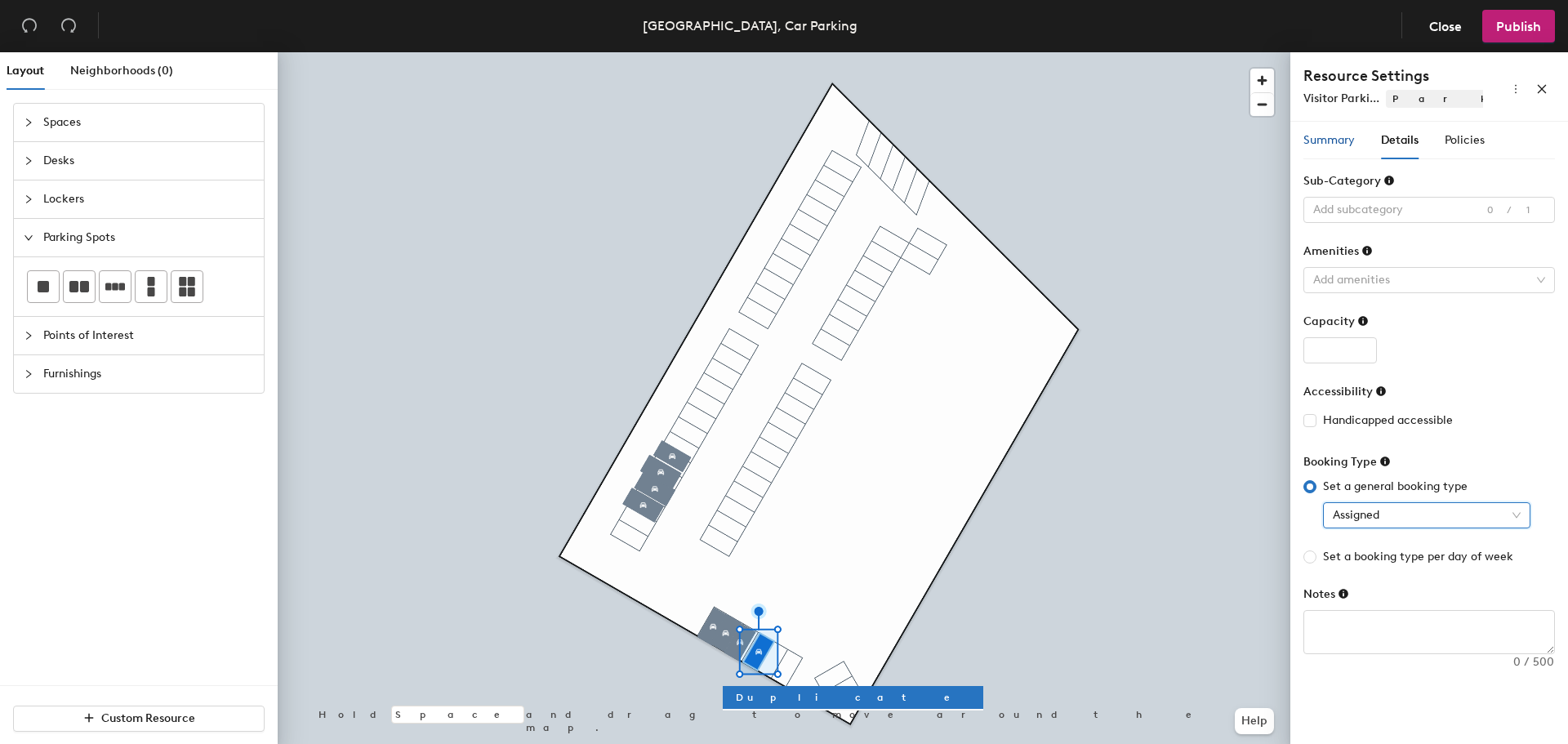
click at [1325, 146] on span "Summary" at bounding box center [1329, 140] width 51 height 14
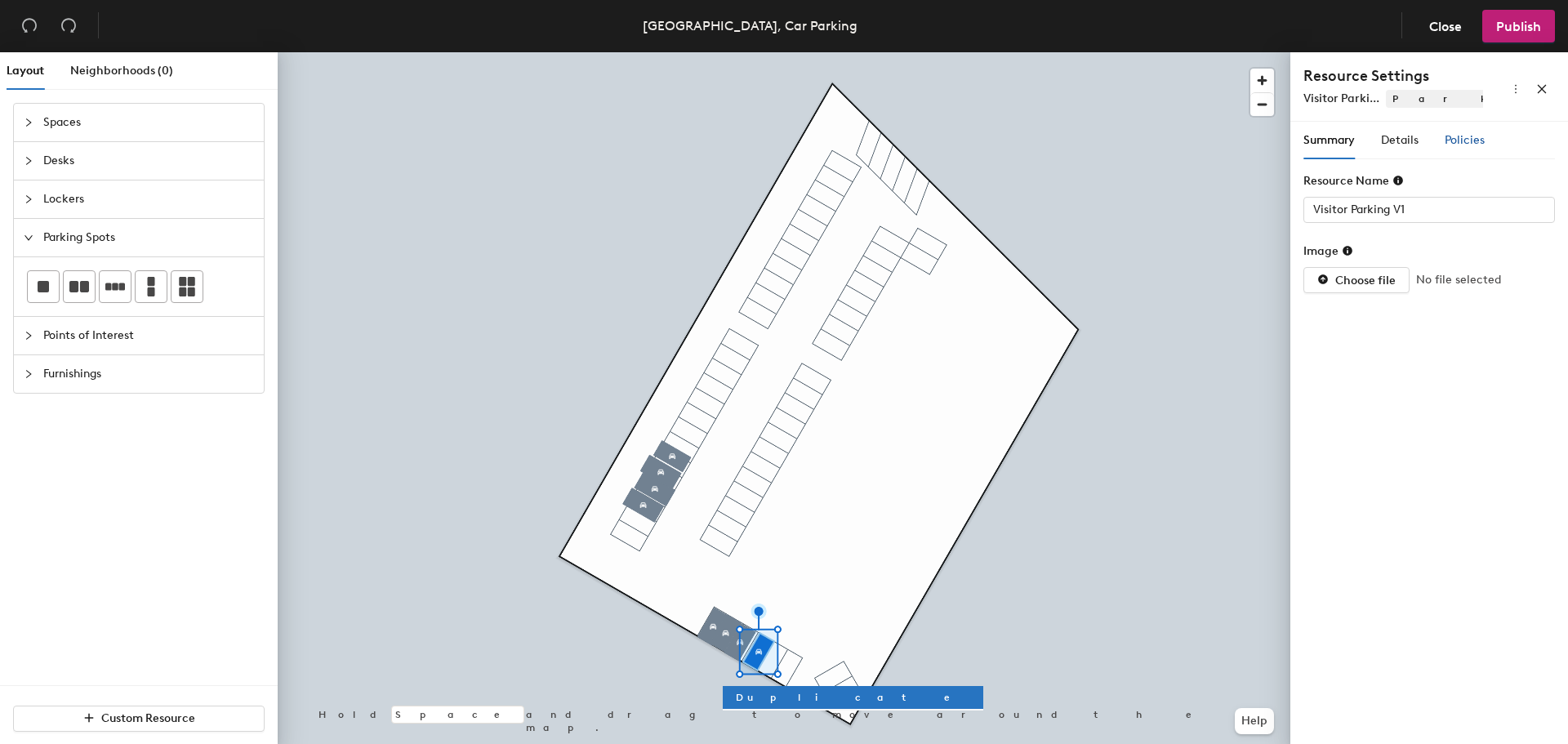
click at [1460, 135] on span "Policies" at bounding box center [1465, 140] width 40 height 14
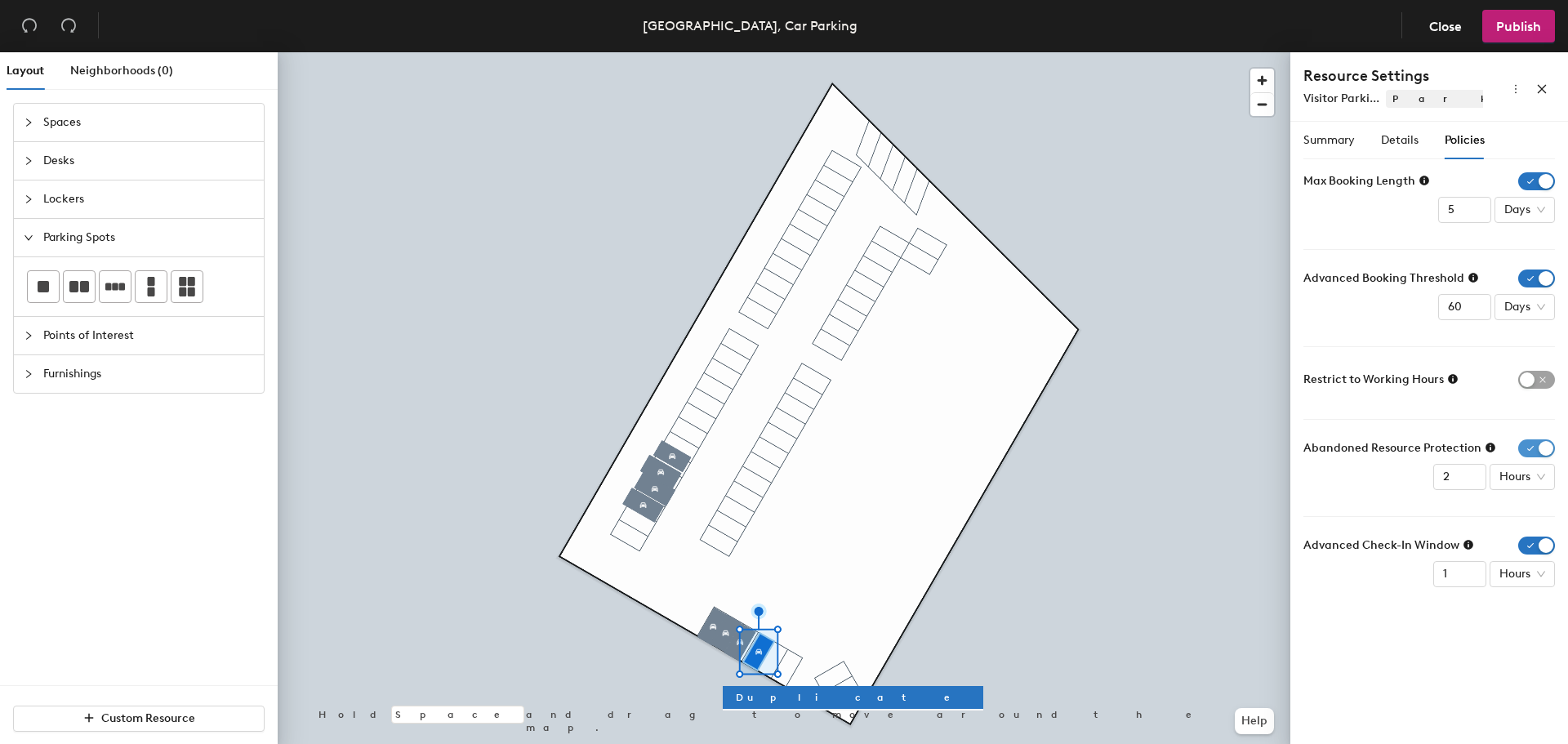
click at [1542, 450] on span "button" at bounding box center [1536, 448] width 37 height 18
click at [1543, 522] on span "button" at bounding box center [1536, 521] width 37 height 18
click at [1524, 529] on span "button" at bounding box center [1536, 525] width 37 height 18
click at [1542, 516] on span "button" at bounding box center [1536, 521] width 37 height 18
click at [1528, 382] on span "button" at bounding box center [1536, 380] width 37 height 18
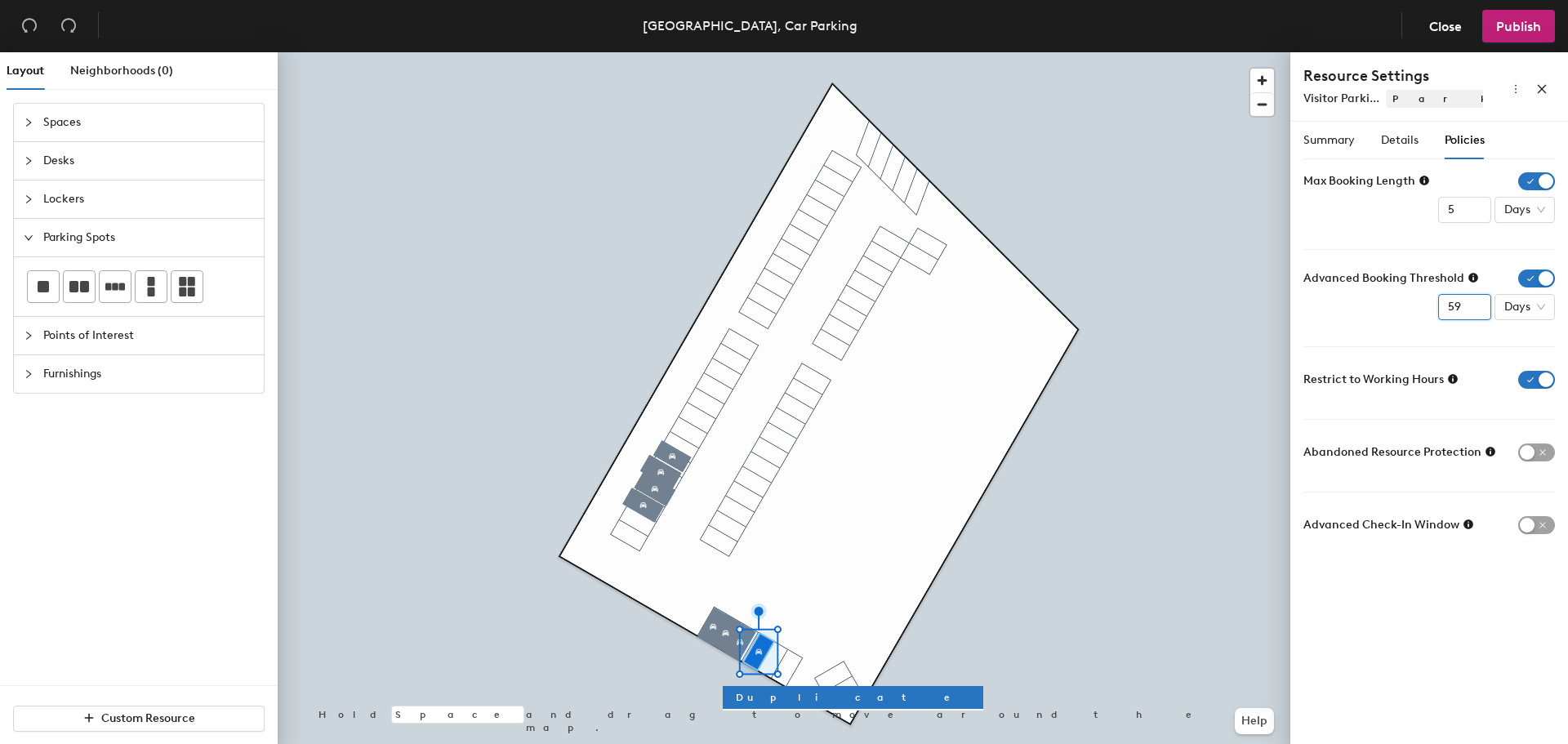
click at [1479, 314] on input "59" at bounding box center [1465, 307] width 53 height 26
type input "30"
click at [733, 52] on div at bounding box center [783, 52] width 1012 height 0
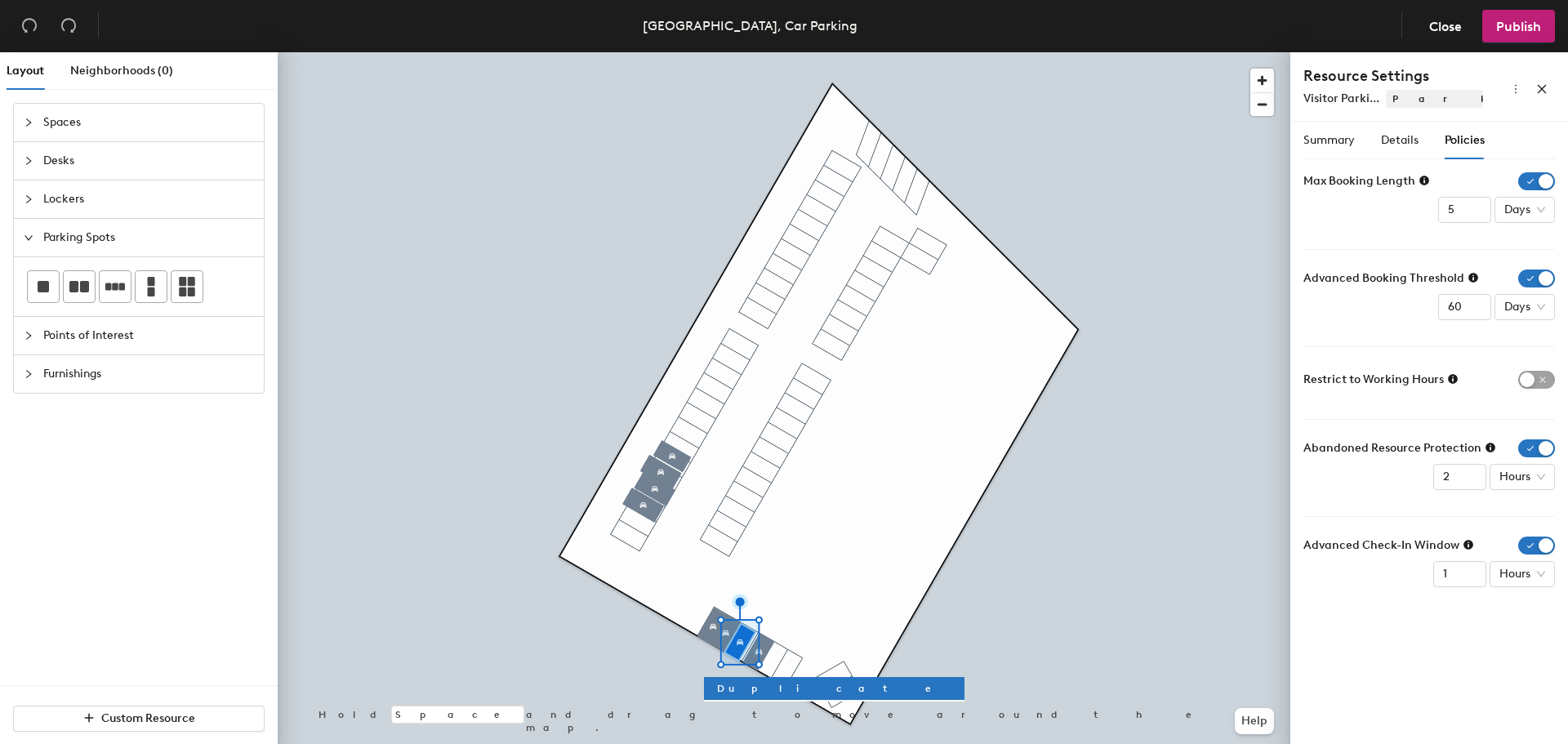
type input "30"
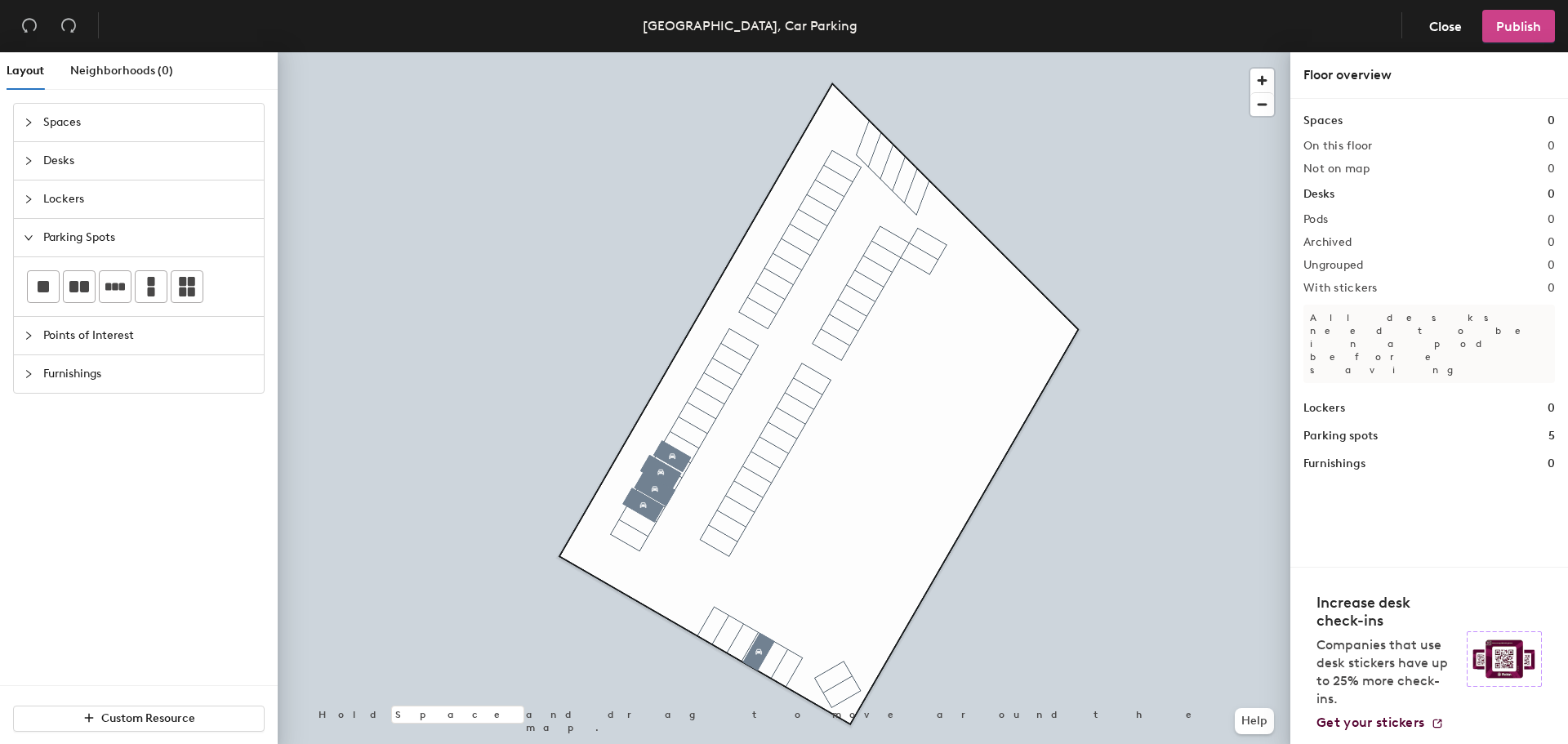
click at [1511, 31] on span "Publish" at bounding box center [1518, 26] width 45 height 16
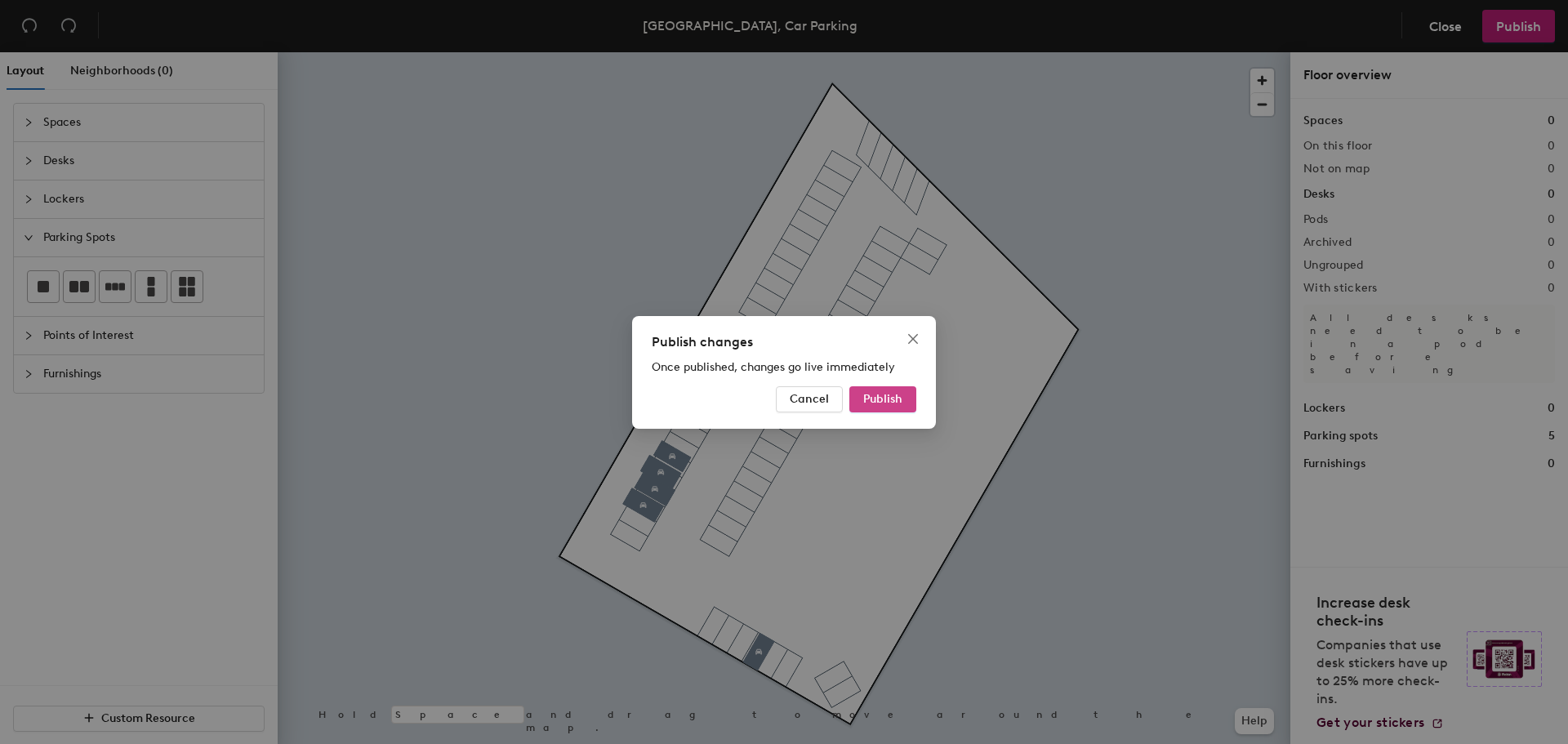
click at [878, 406] on button "Publish" at bounding box center [882, 399] width 67 height 26
